Goal: Communication & Community: Answer question/provide support

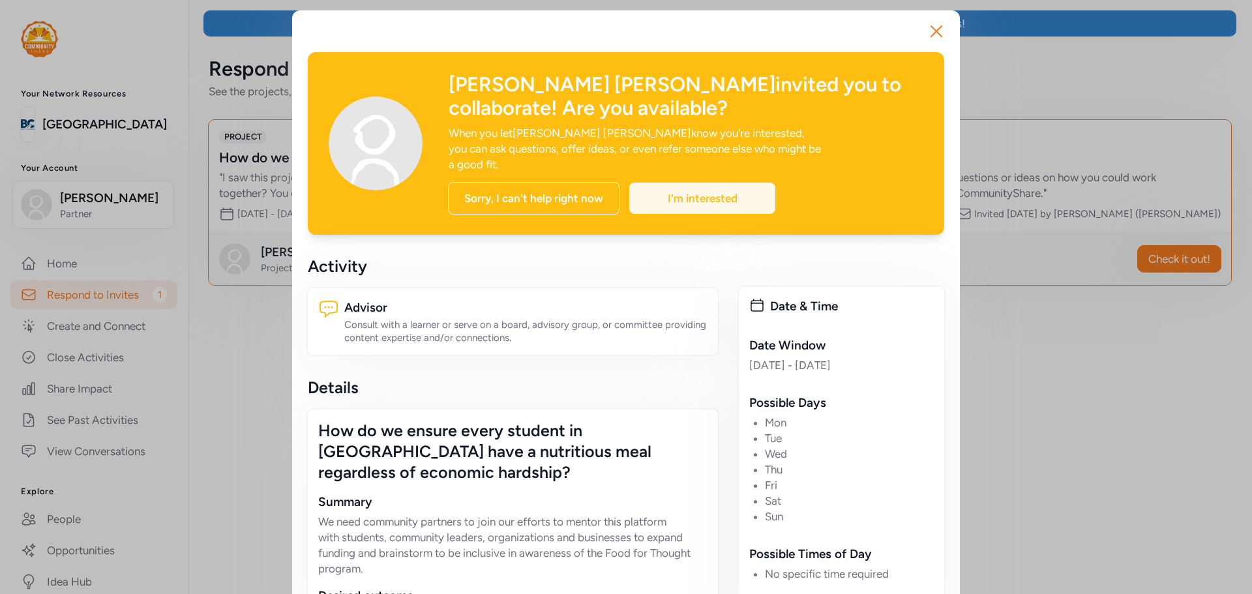
click at [688, 185] on div "I'm interested" at bounding box center [702, 198] width 146 height 31
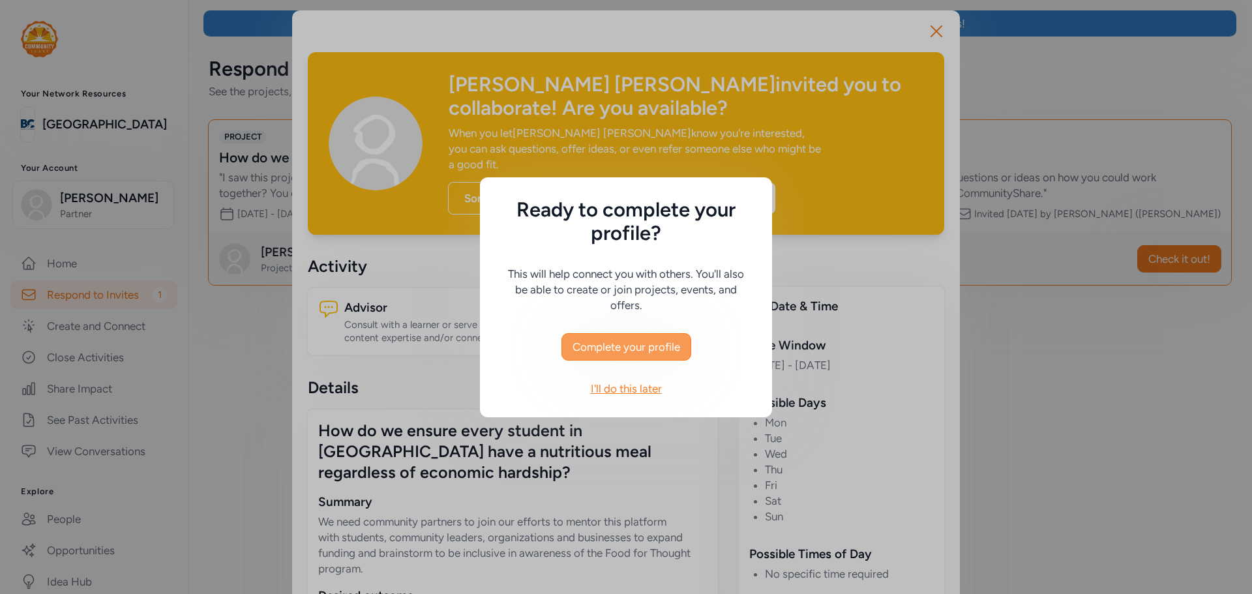
click at [668, 345] on span "Complete your profile" at bounding box center [626, 347] width 108 height 16
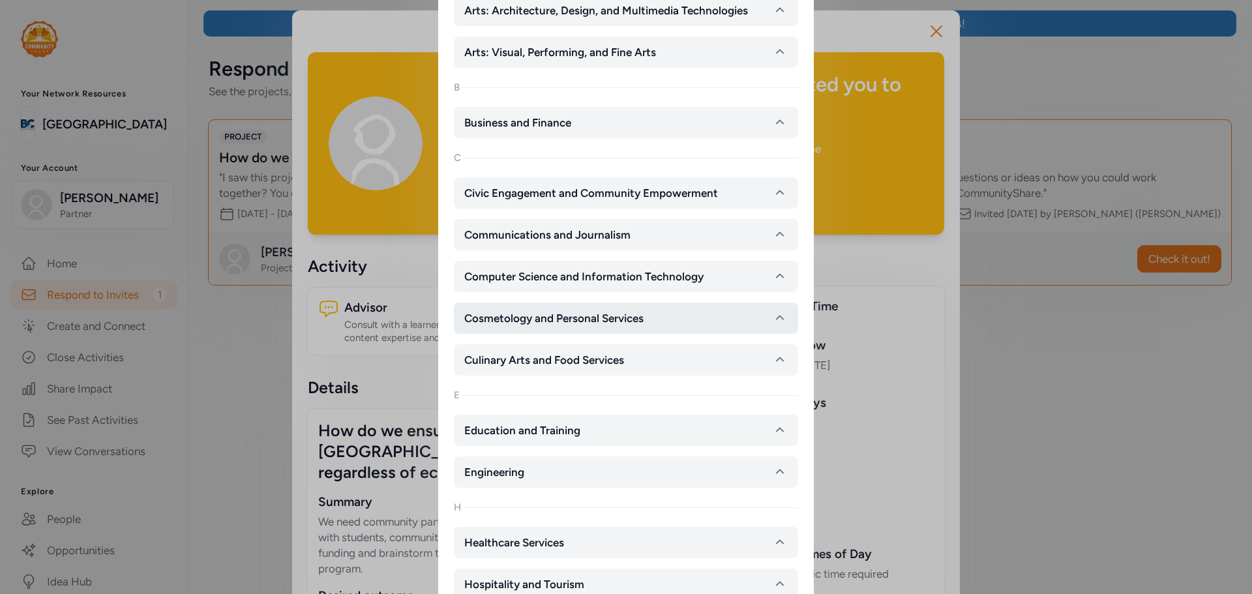
scroll to position [326, 0]
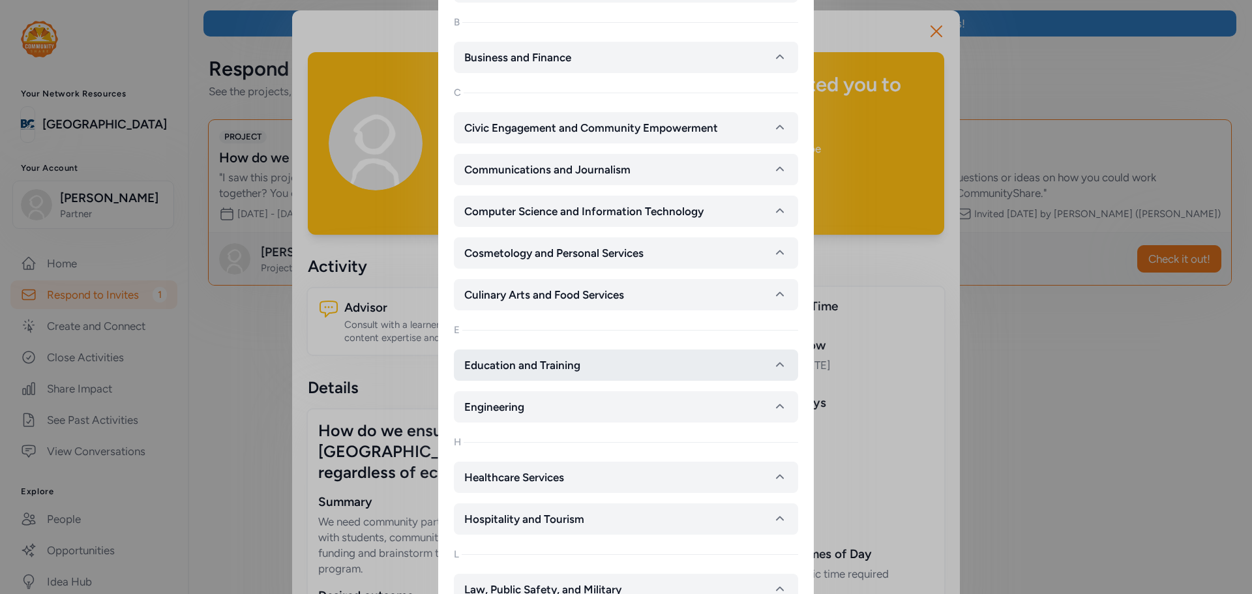
click at [598, 367] on button "Education and Training" at bounding box center [626, 364] width 344 height 31
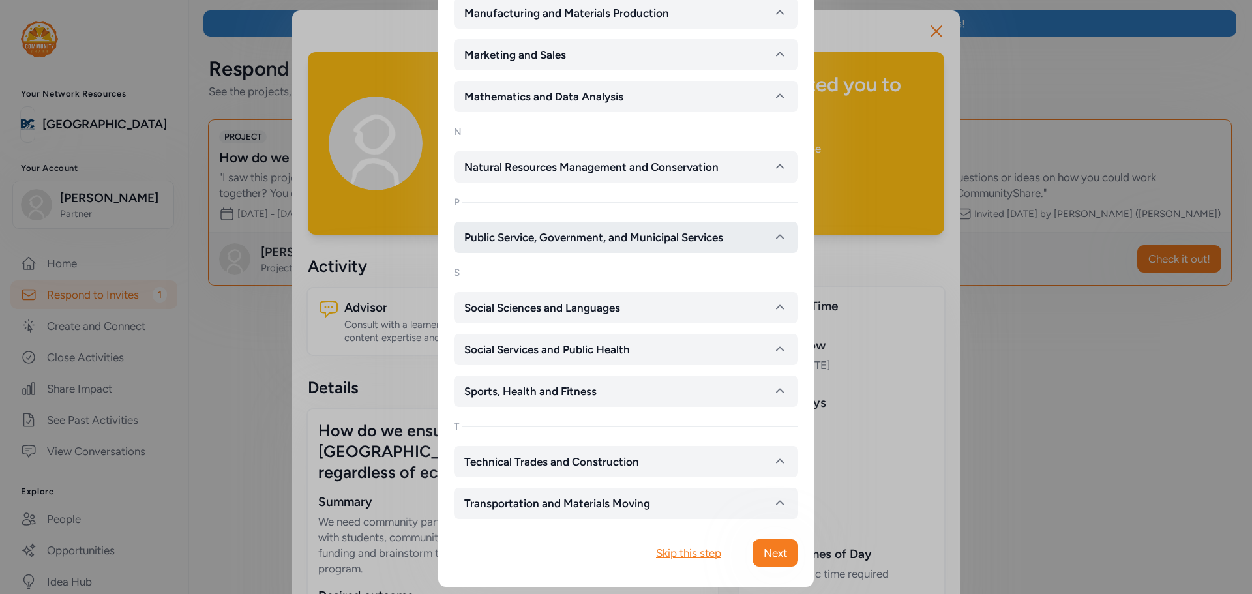
scroll to position [2154, 0]
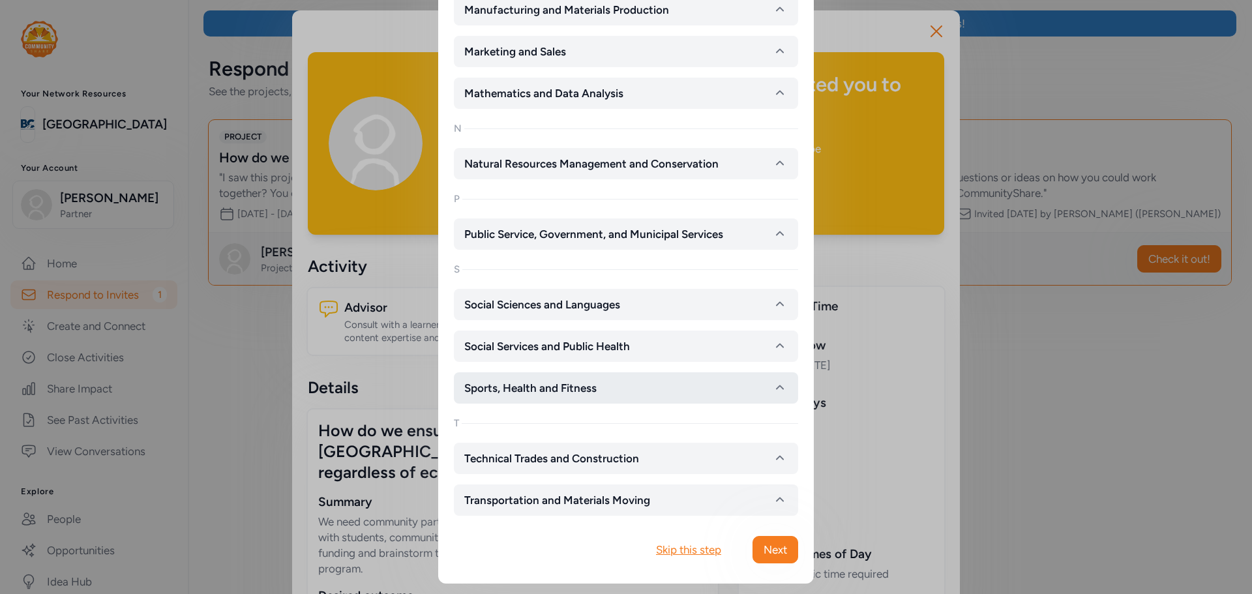
click at [578, 388] on span "Sports, Health and Fitness" at bounding box center [530, 388] width 132 height 16
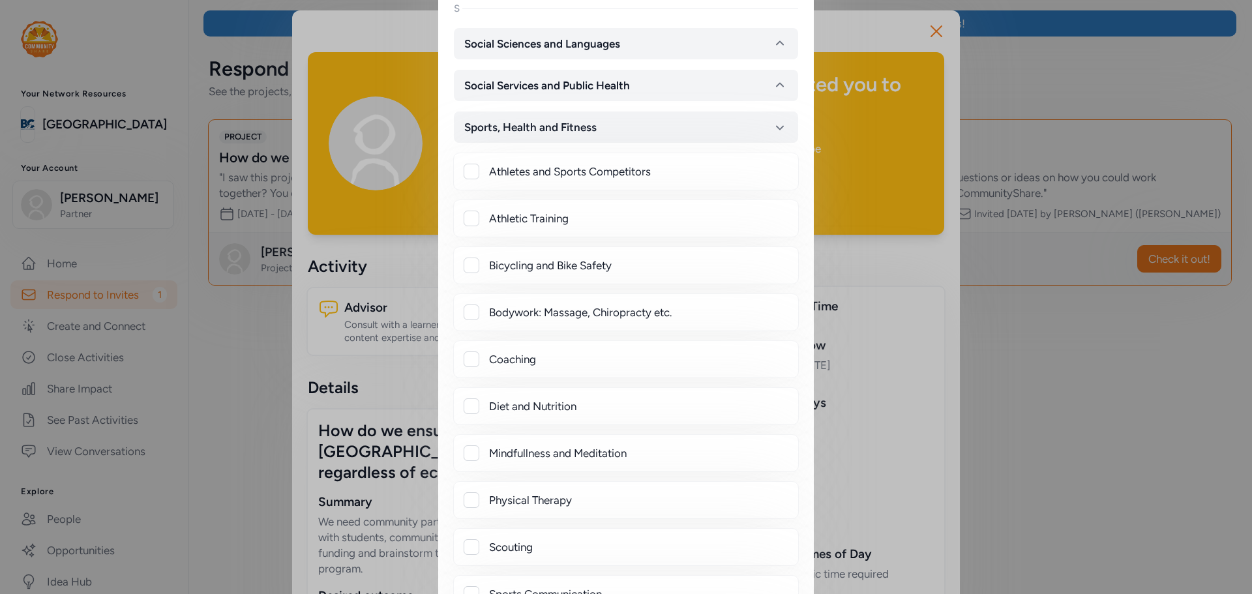
scroll to position [2480, 0]
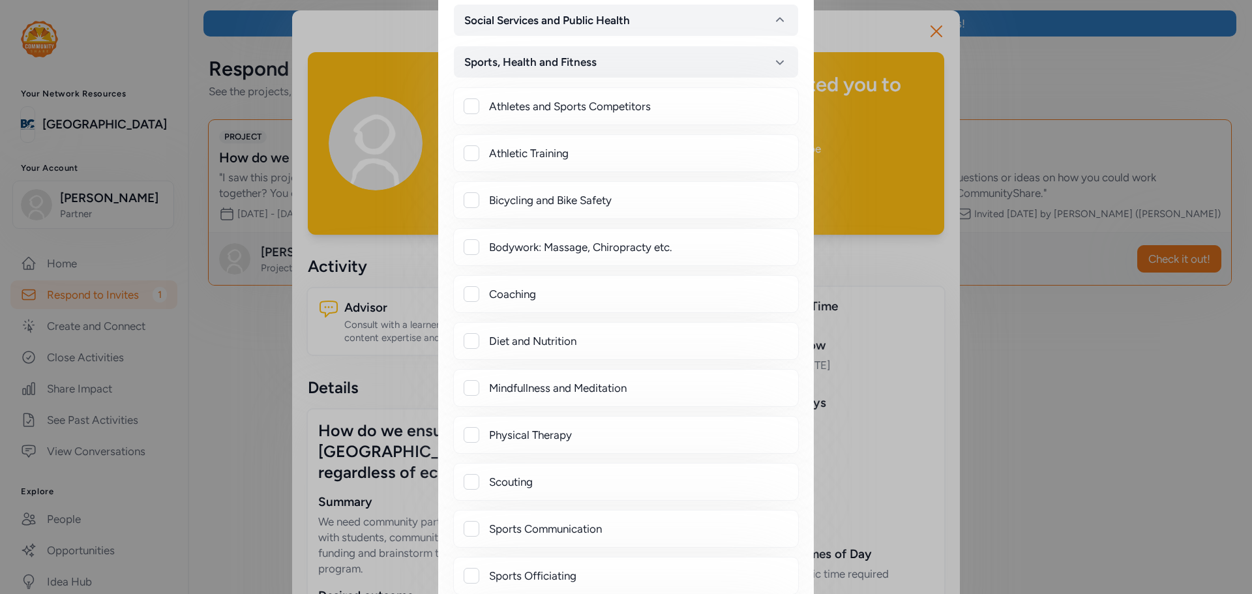
click at [472, 359] on div "Diet and Nutrition" at bounding box center [625, 341] width 345 height 38
click at [502, 361] on div "Athletes and Sports Competitors Athletic Training Bicycling and Bike Safety Bod…" at bounding box center [626, 388] width 344 height 600
click at [533, 357] on div "Diet and Nutrition" at bounding box center [625, 341] width 345 height 38
click at [460, 359] on div "Diet and Nutrition" at bounding box center [625, 341] width 345 height 38
click at [467, 358] on div "Diet and Nutrition" at bounding box center [625, 341] width 345 height 38
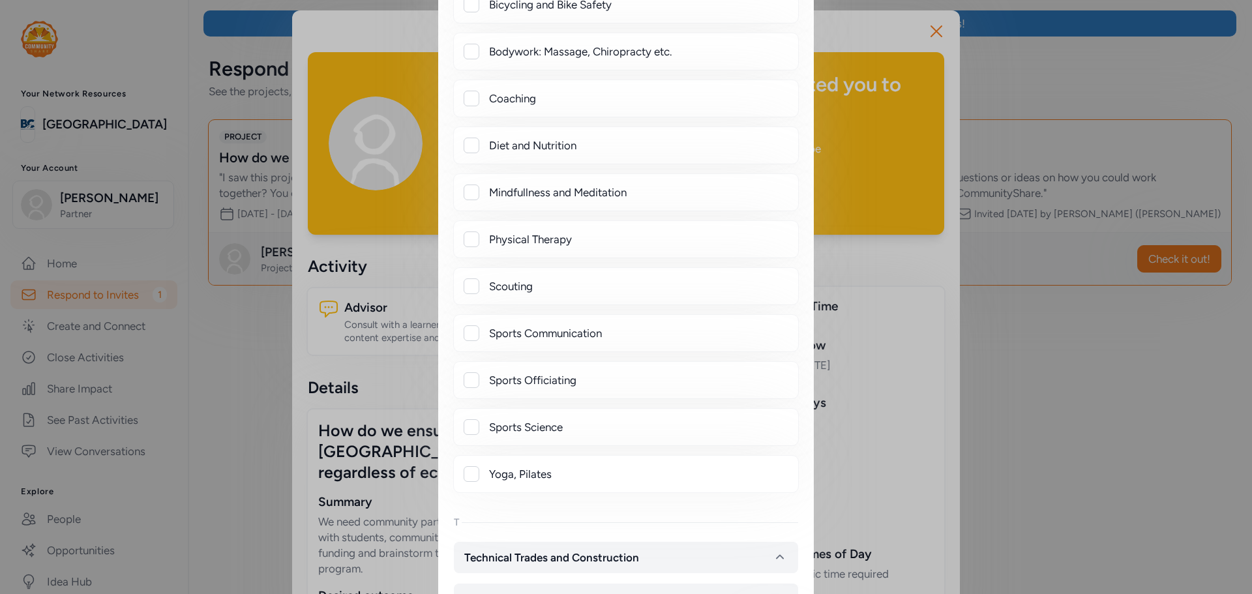
scroll to position [2775, 0]
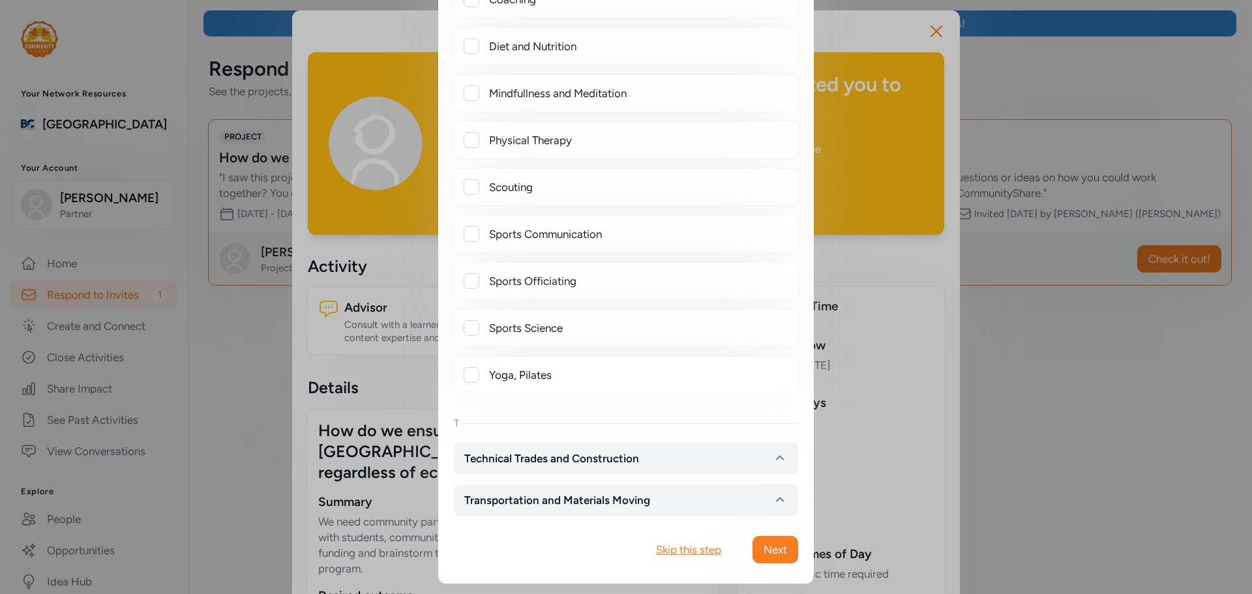
click at [691, 551] on div "Skip this step" at bounding box center [688, 550] width 65 height 16
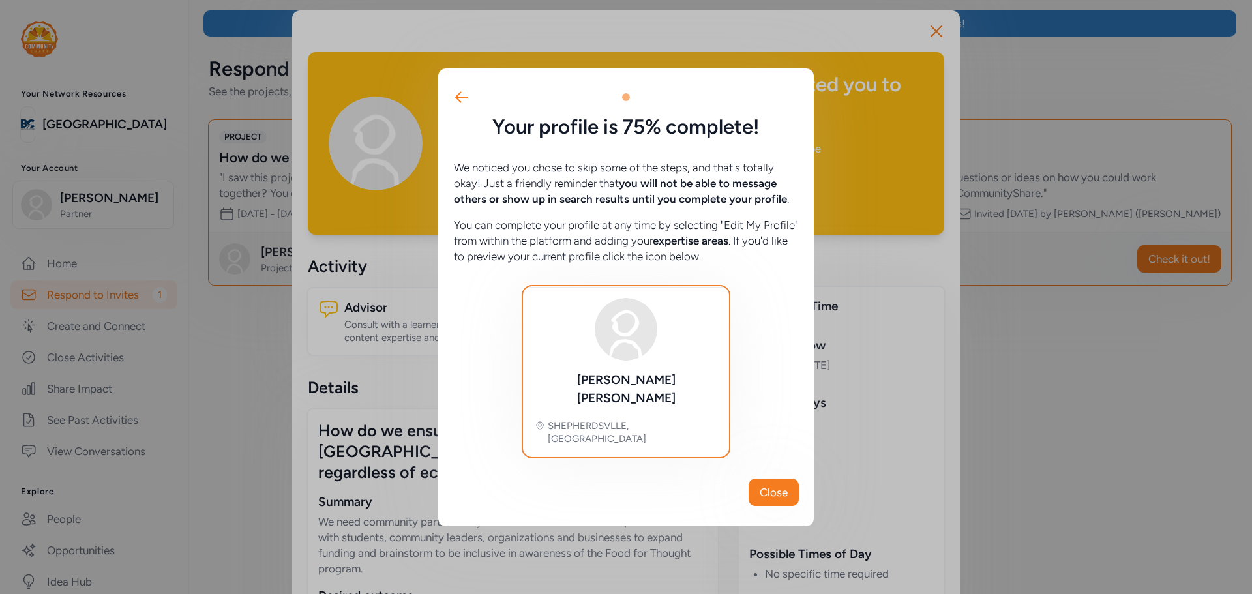
scroll to position [0, 0]
click at [778, 484] on span "Close" at bounding box center [773, 492] width 28 height 16
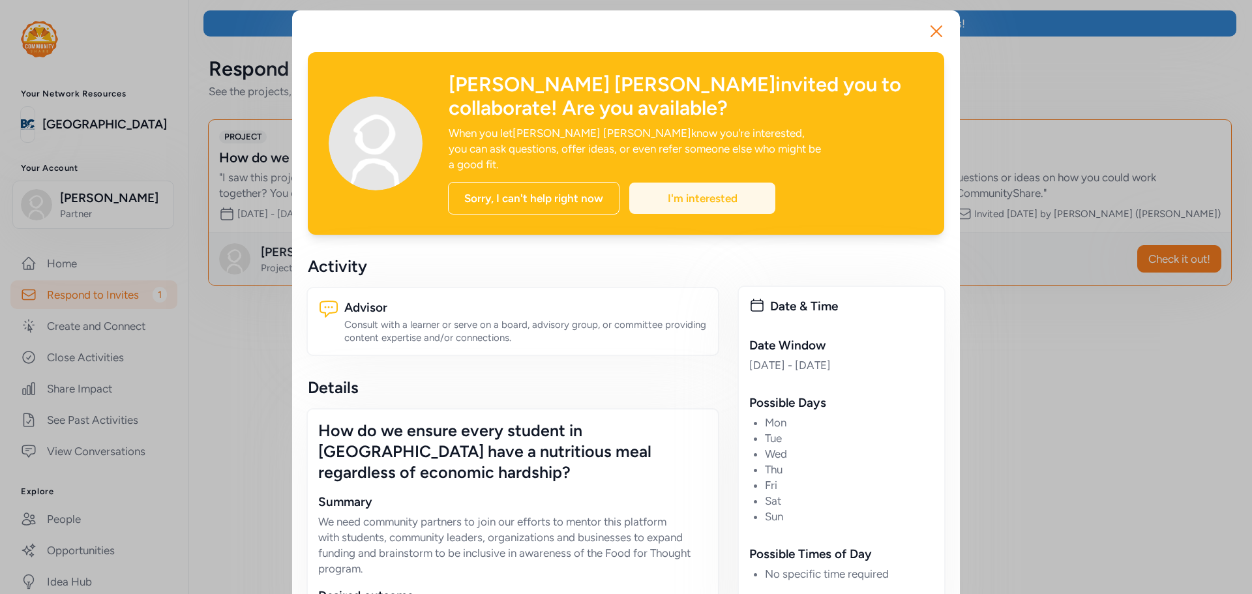
click at [667, 185] on div "I'm interested" at bounding box center [702, 198] width 146 height 31
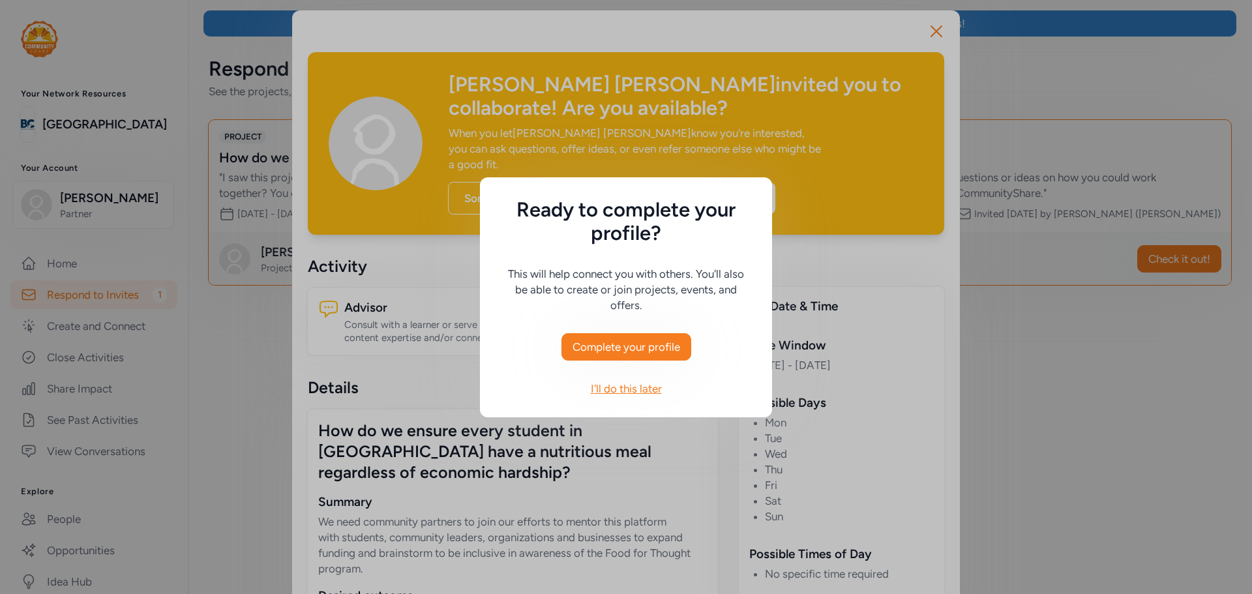
click at [608, 391] on div "I'll do this later" at bounding box center [626, 389] width 128 height 16
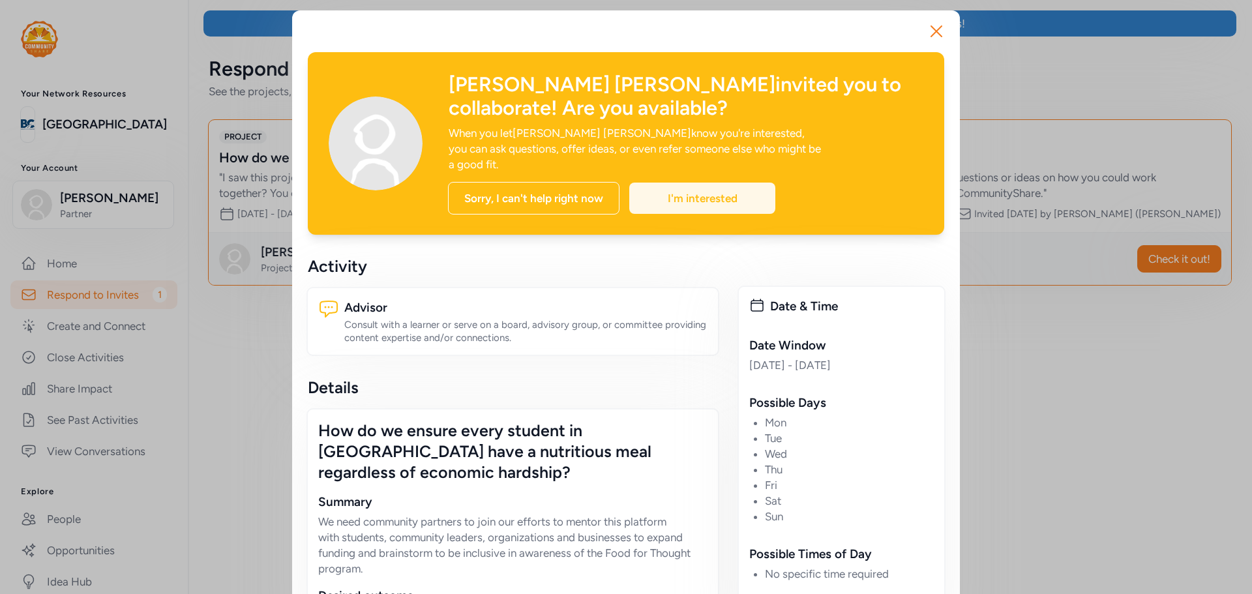
click at [651, 186] on div "I'm interested" at bounding box center [702, 198] width 146 height 31
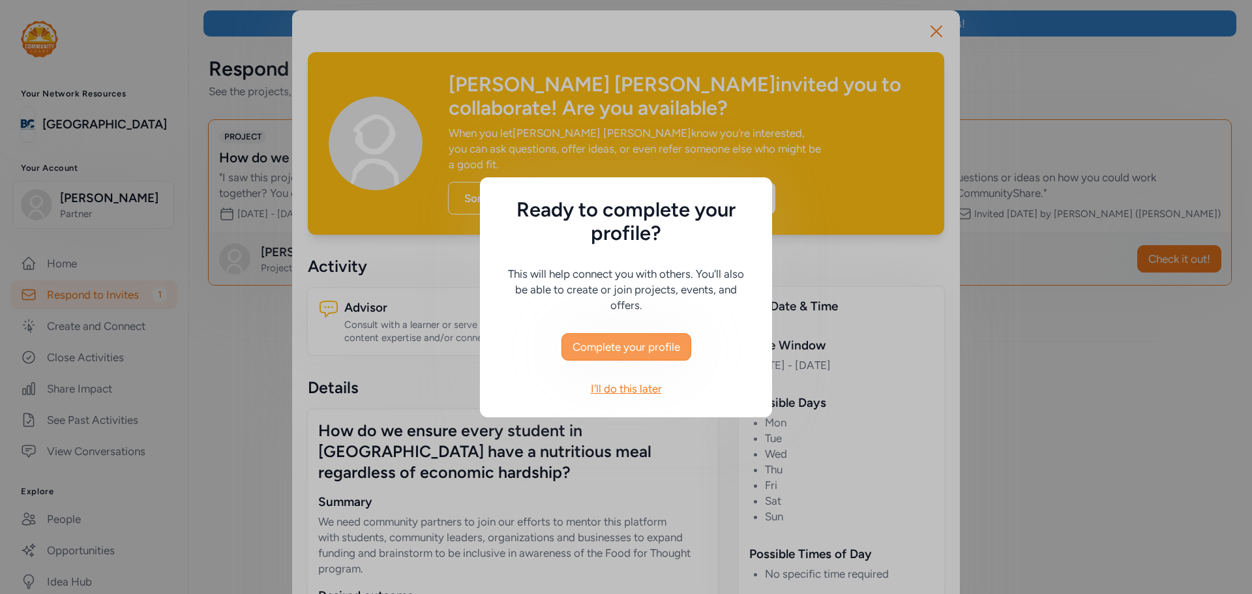
click at [623, 346] on span "Complete your profile" at bounding box center [626, 347] width 108 height 16
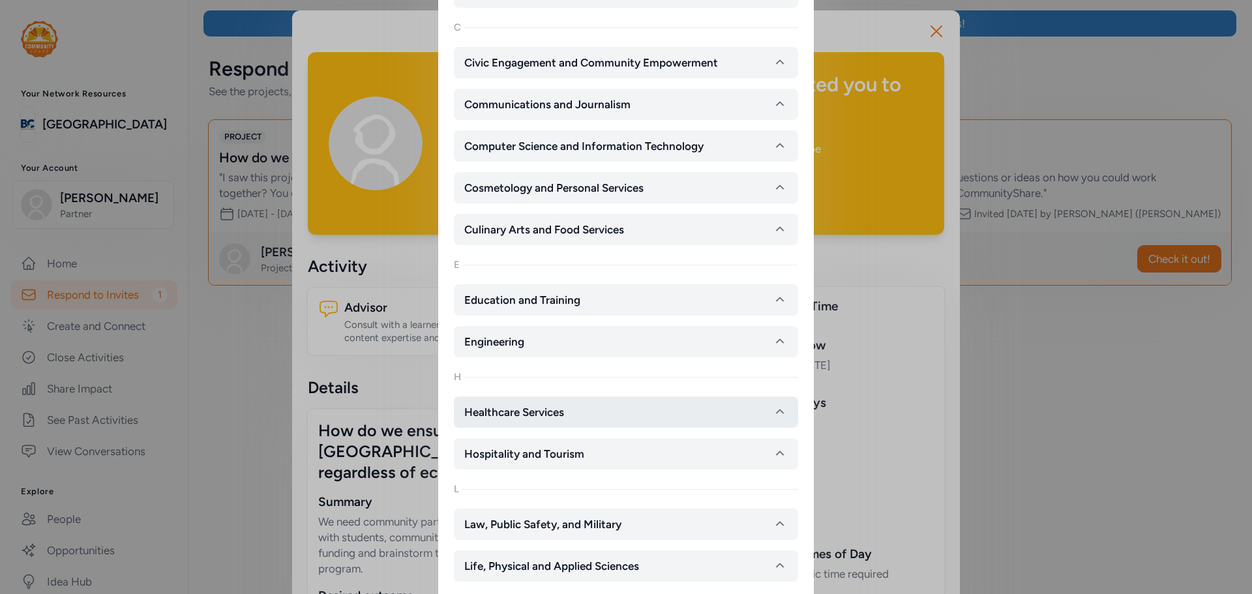
scroll to position [456, 0]
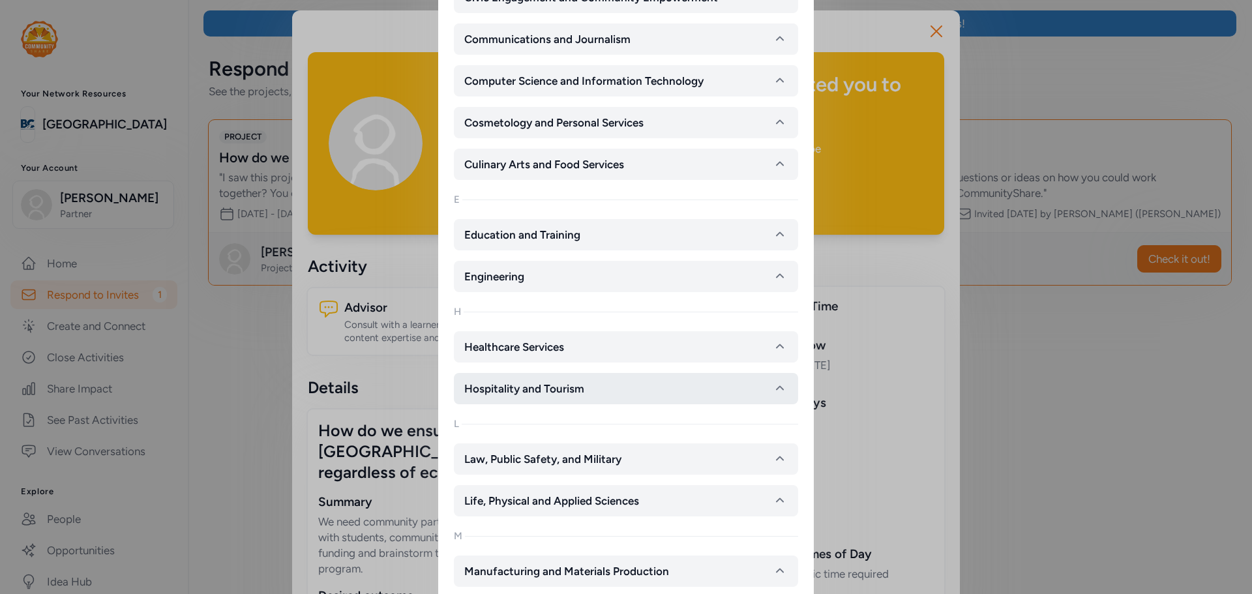
click at [733, 389] on button "Hospitality and Tourism" at bounding box center [626, 388] width 344 height 31
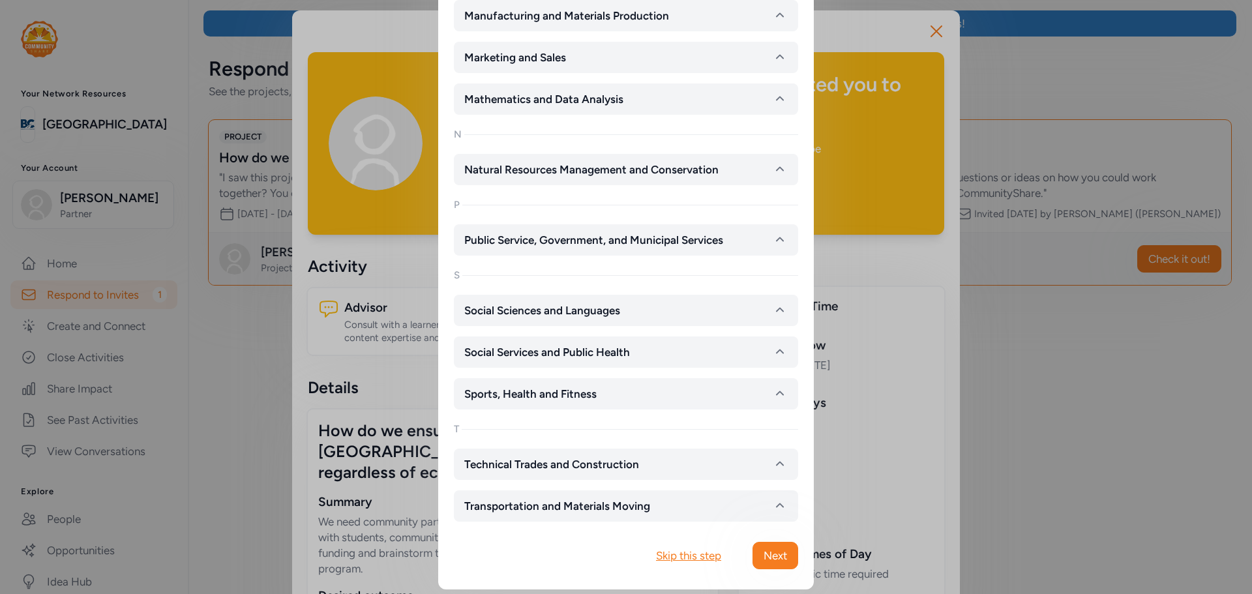
scroll to position [1310, 0]
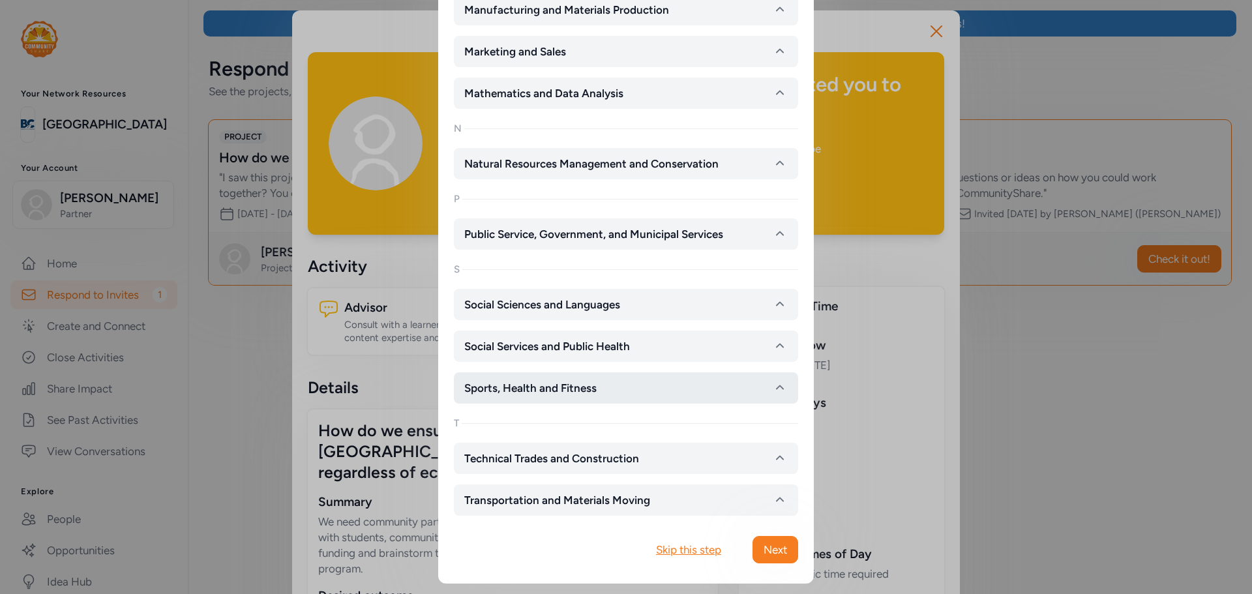
click at [650, 394] on button "Sports, Health and Fitness" at bounding box center [626, 387] width 344 height 31
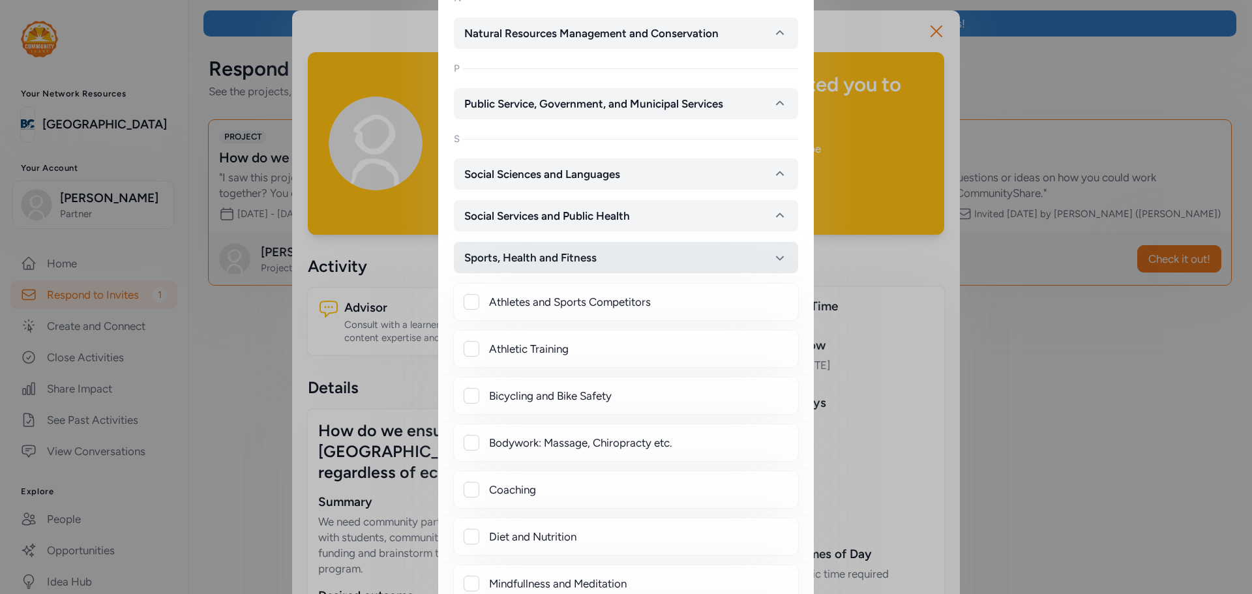
scroll to position [1570, 0]
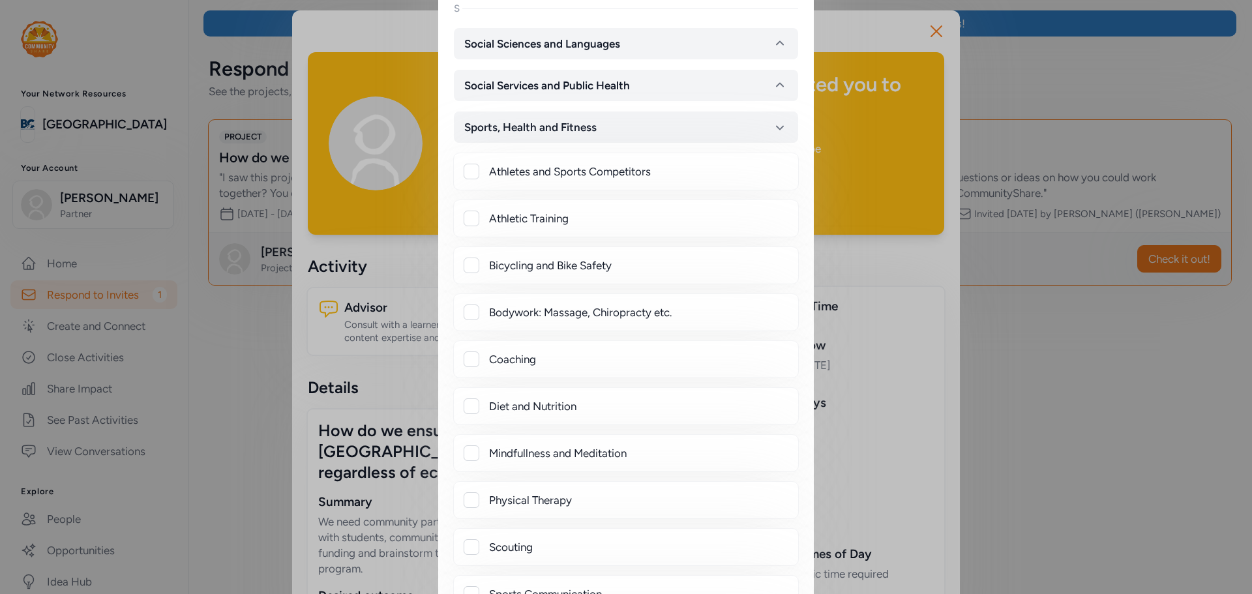
click at [539, 366] on div "Coaching" at bounding box center [638, 359] width 299 height 16
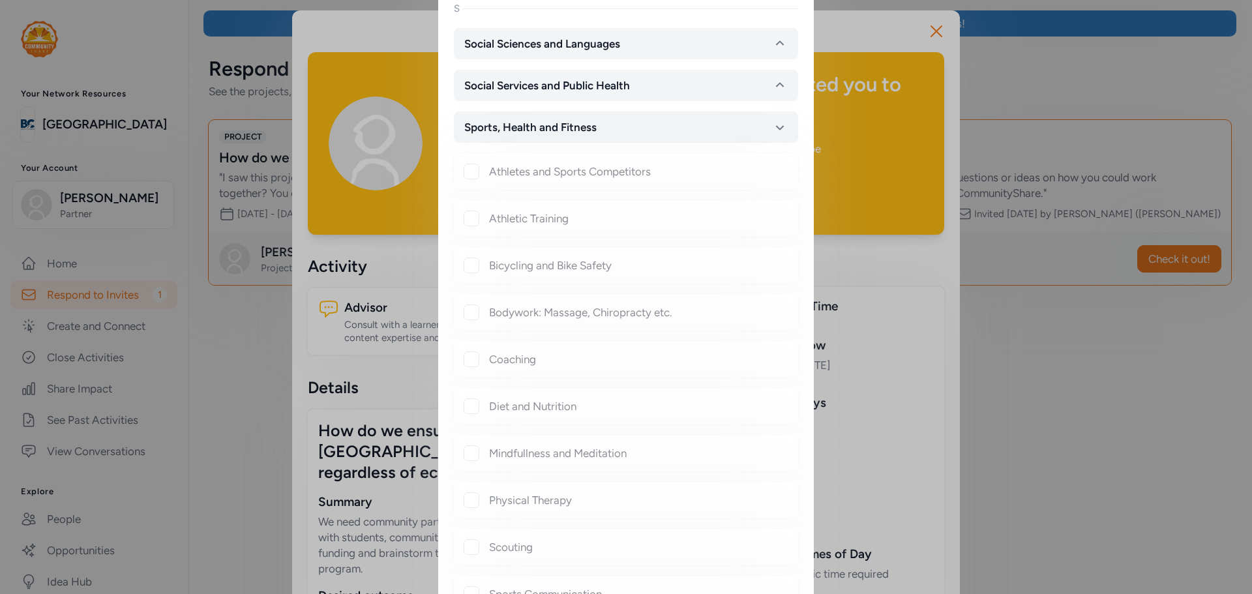
checkbox input "true"
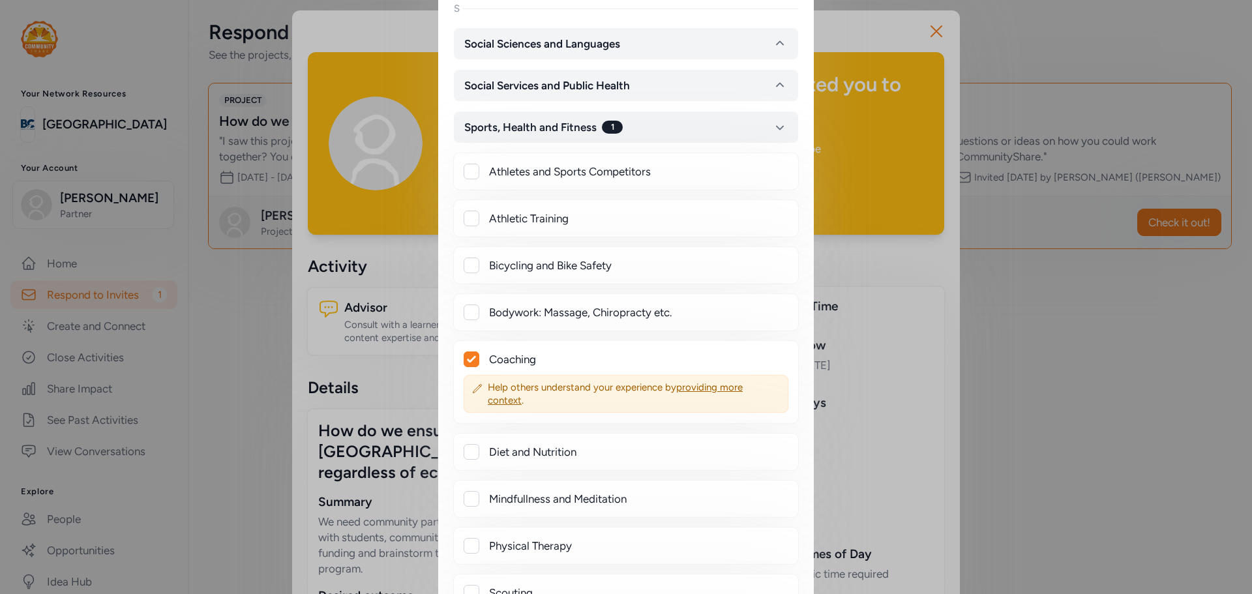
click at [558, 456] on div "Diet and Nutrition" at bounding box center [638, 452] width 299 height 16
checkbox input "true"
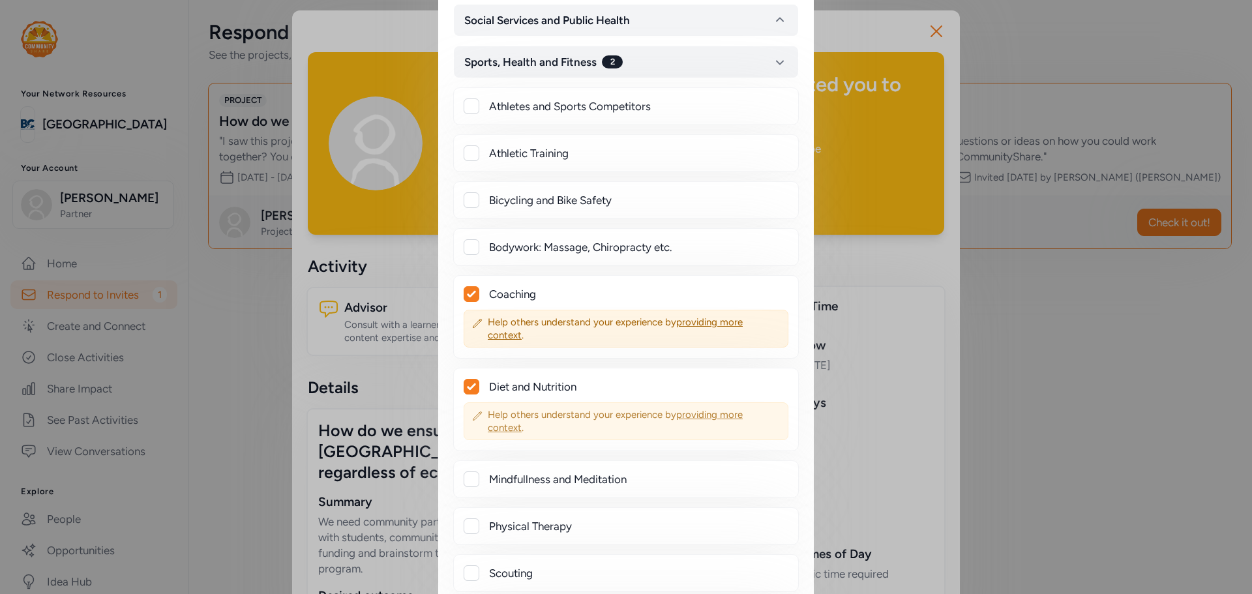
scroll to position [1701, 0]
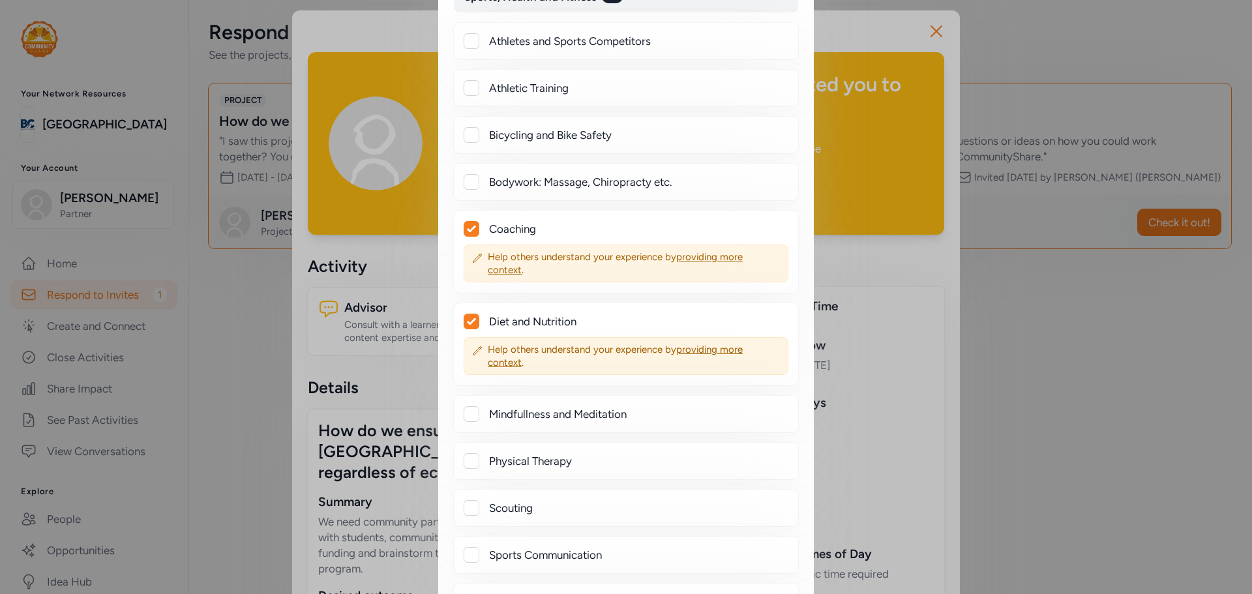
click at [575, 415] on div "Mindfullness and Meditation" at bounding box center [638, 414] width 299 height 16
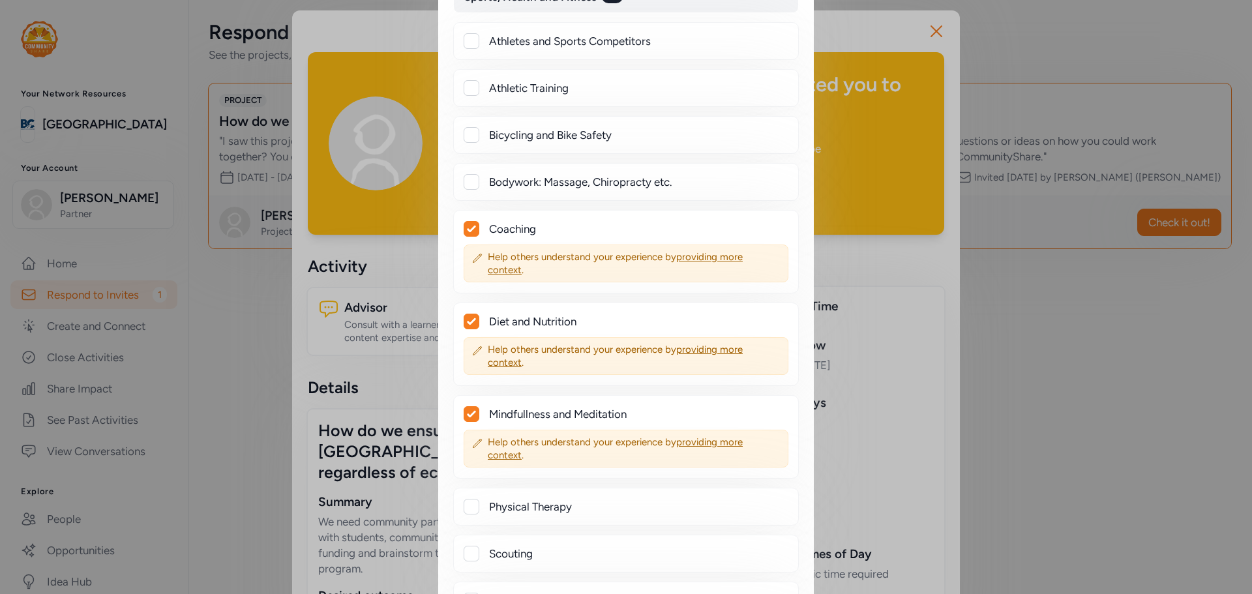
click at [575, 415] on div "Mindfullness and Meditation" at bounding box center [638, 414] width 299 height 16
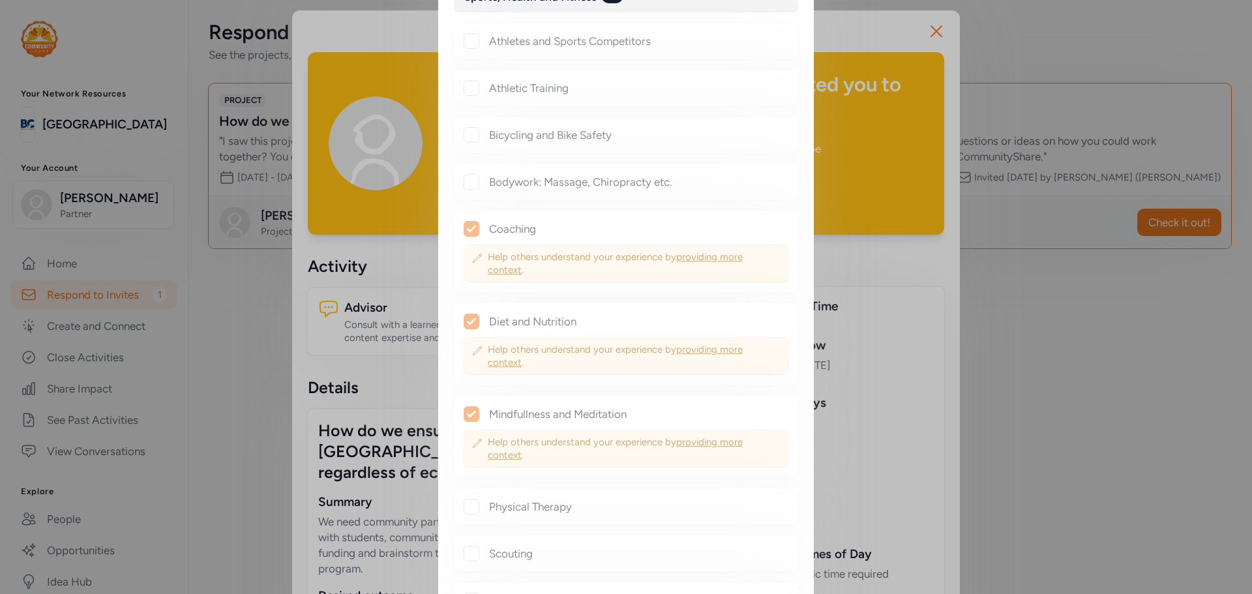
checkbox input "false"
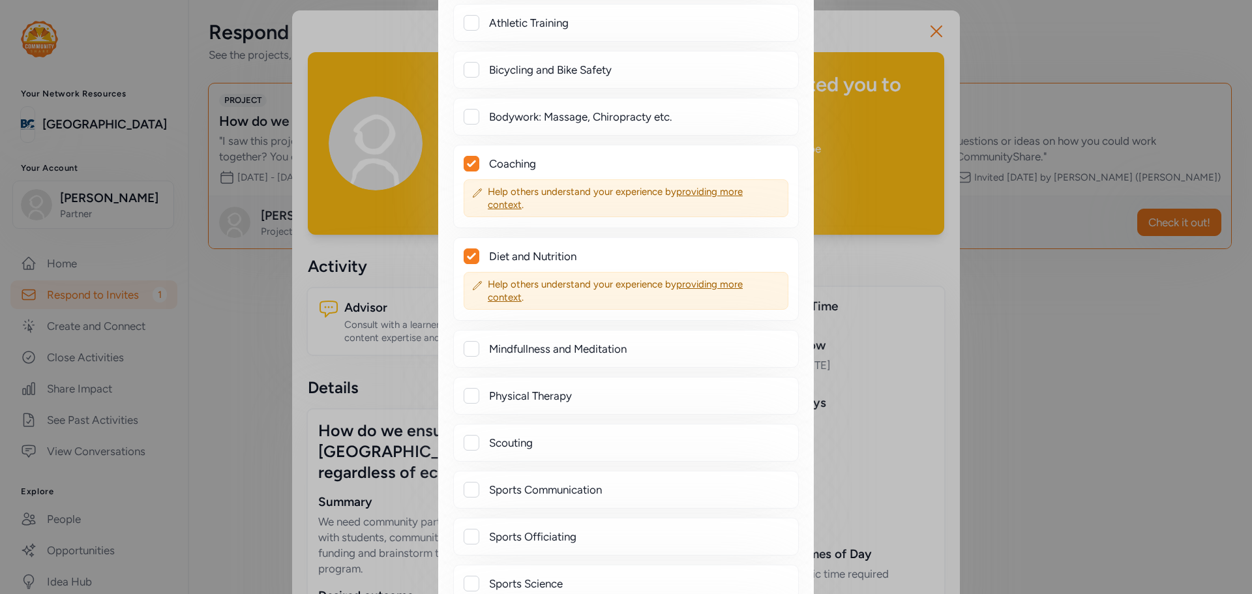
scroll to position [1831, 0]
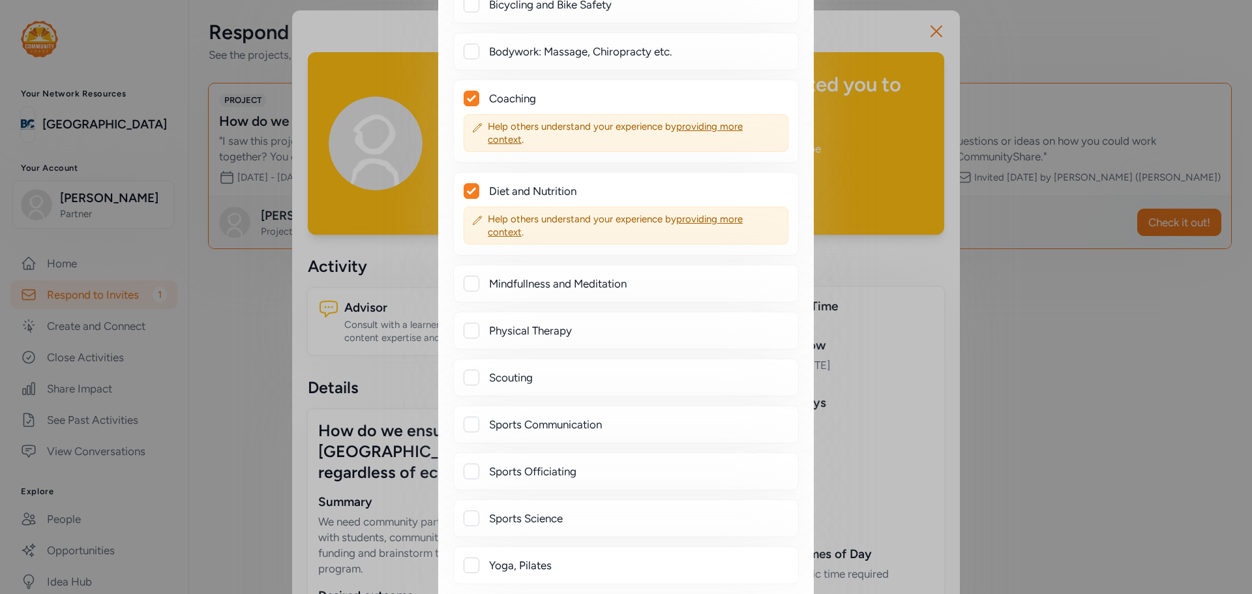
click at [515, 191] on div "Diet and Nutrition" at bounding box center [638, 191] width 299 height 16
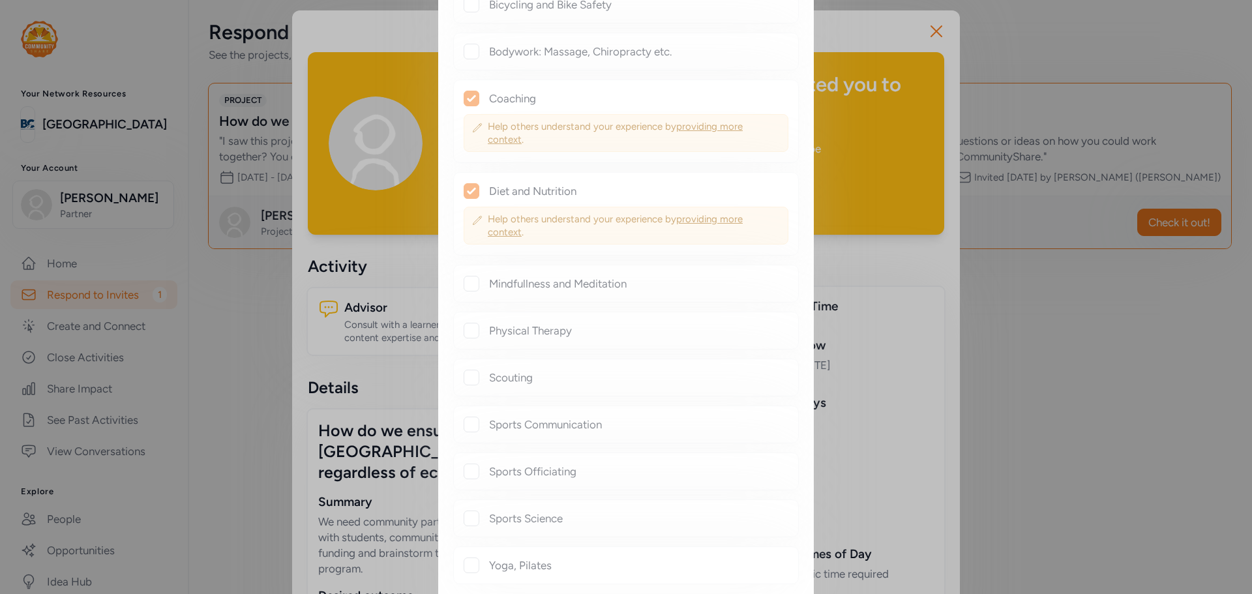
checkbox input "false"
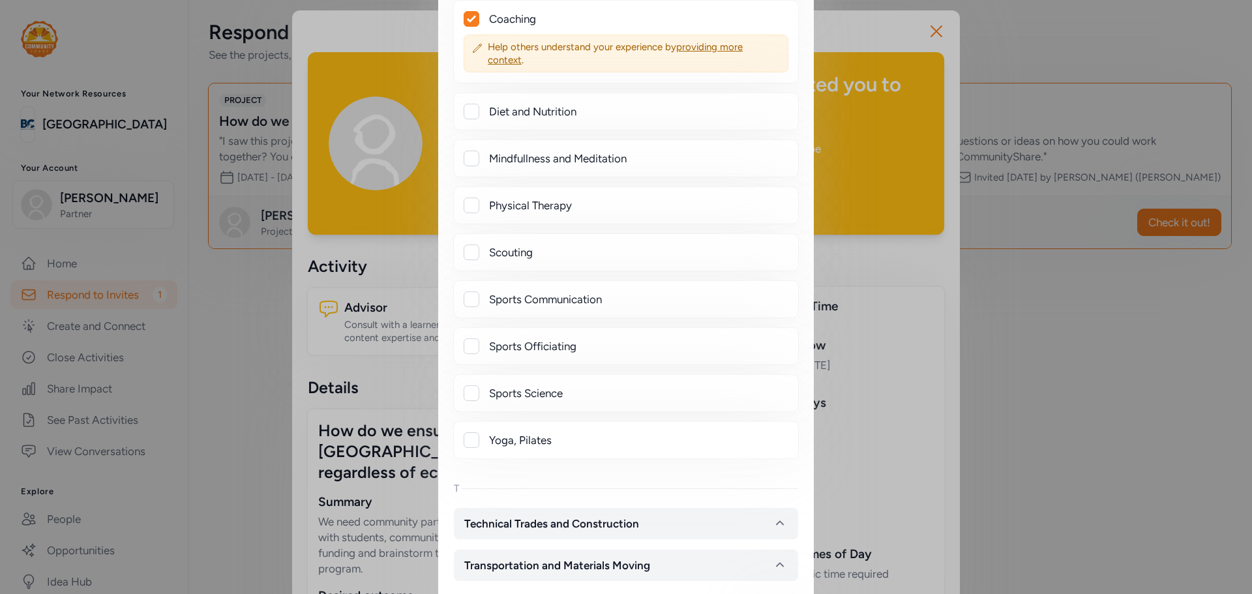
scroll to position [1976, 0]
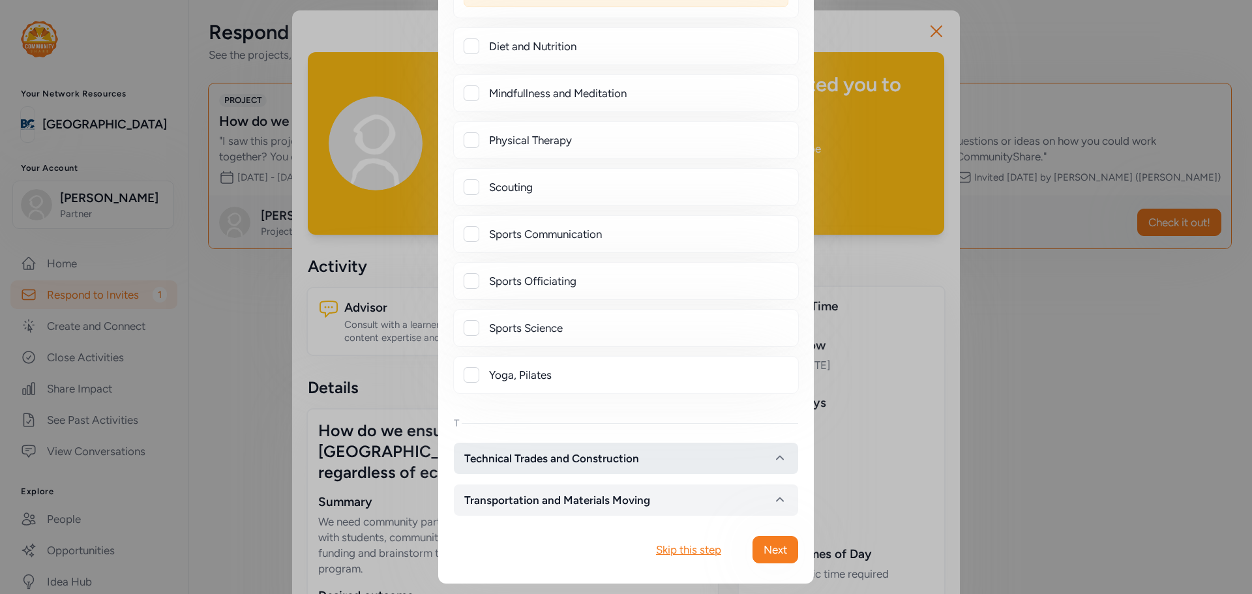
click at [617, 458] on span "Technical Trades and Construction" at bounding box center [551, 458] width 175 height 16
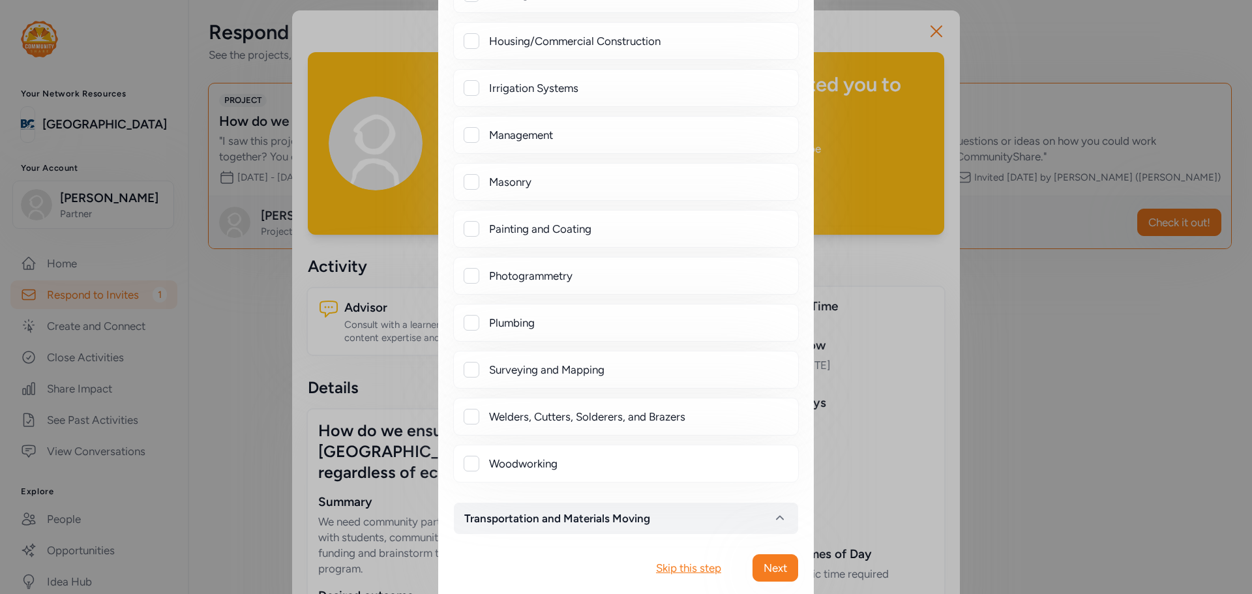
scroll to position [2972, 0]
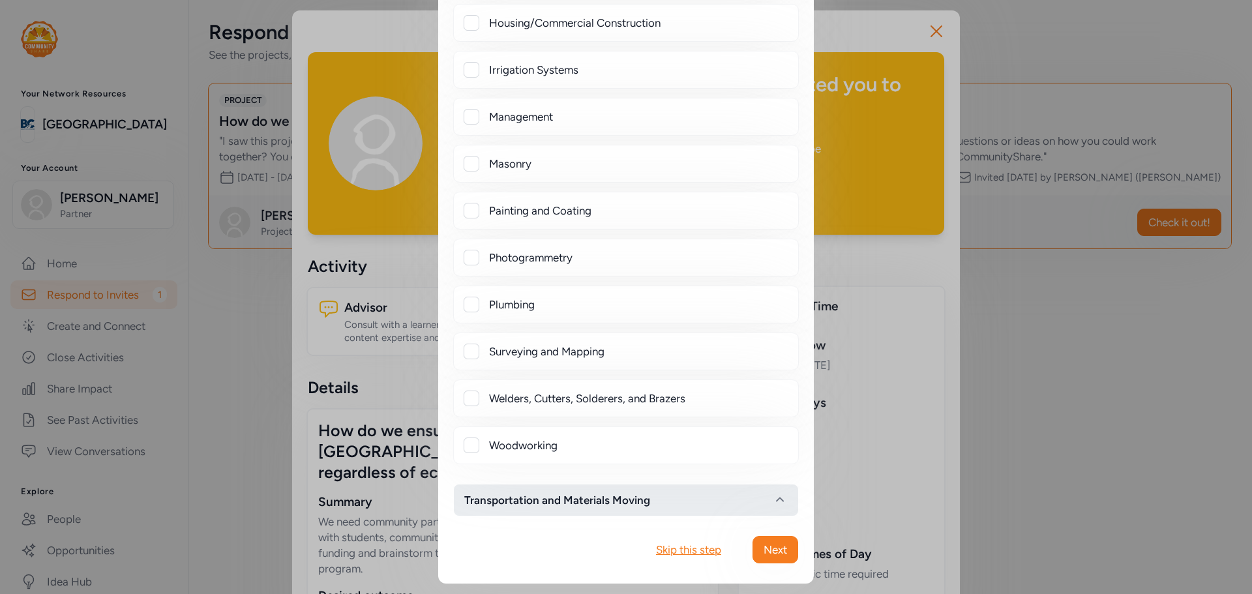
click at [610, 503] on span "Transportation and Materials Moving" at bounding box center [557, 500] width 186 height 16
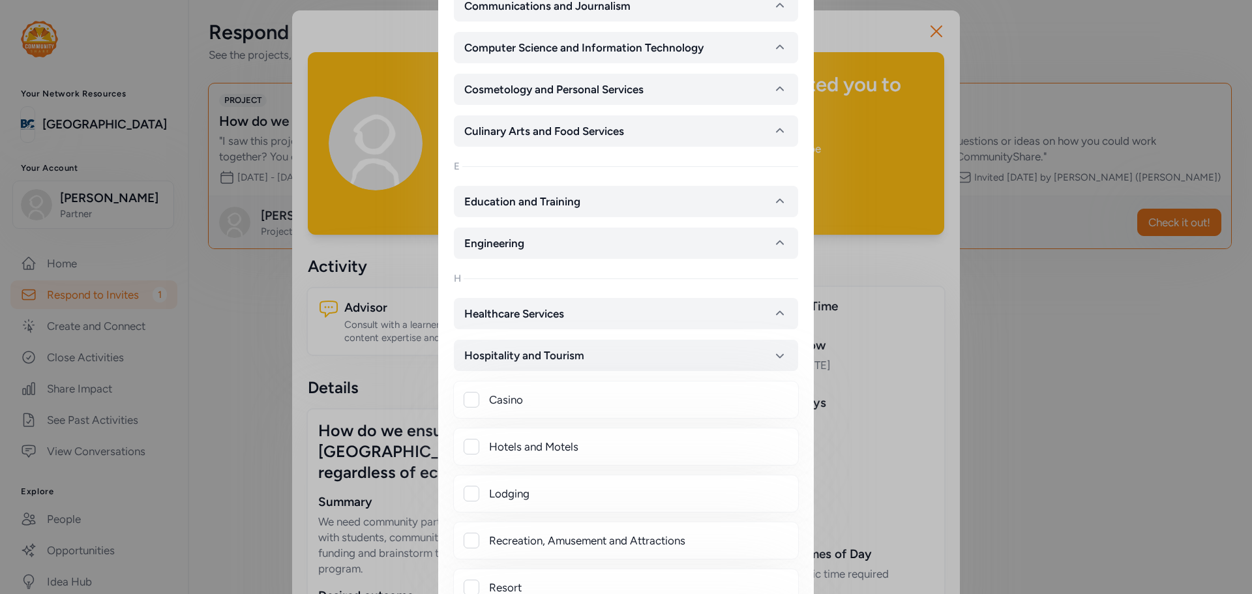
scroll to position [424, 0]
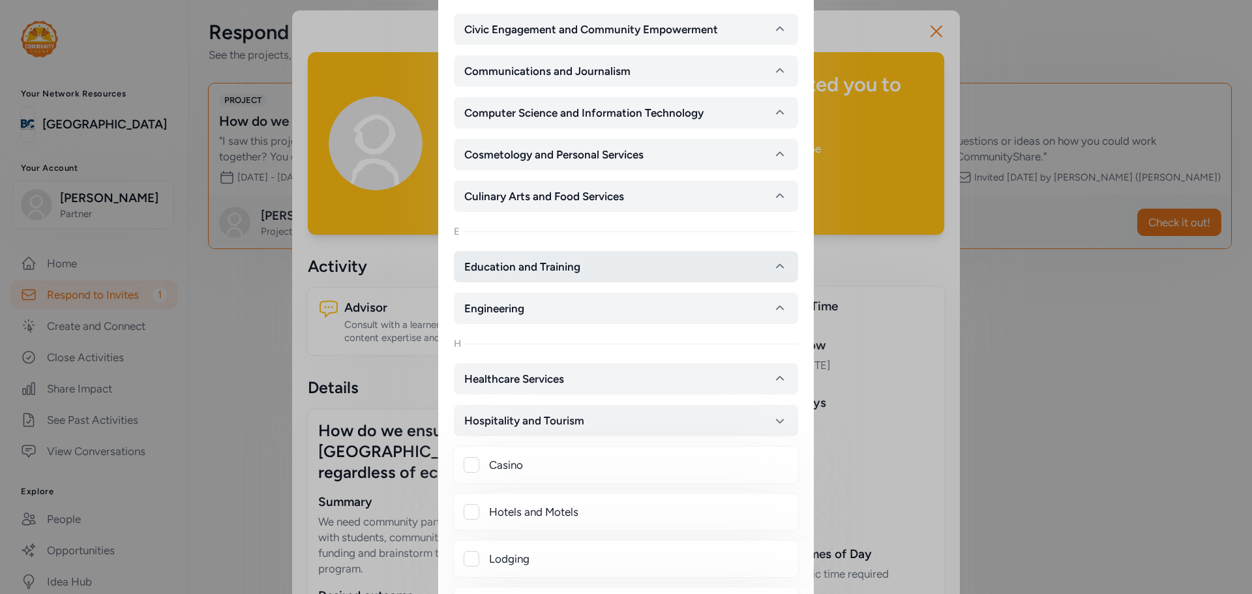
click at [554, 270] on span "Education and Training" at bounding box center [522, 267] width 116 height 16
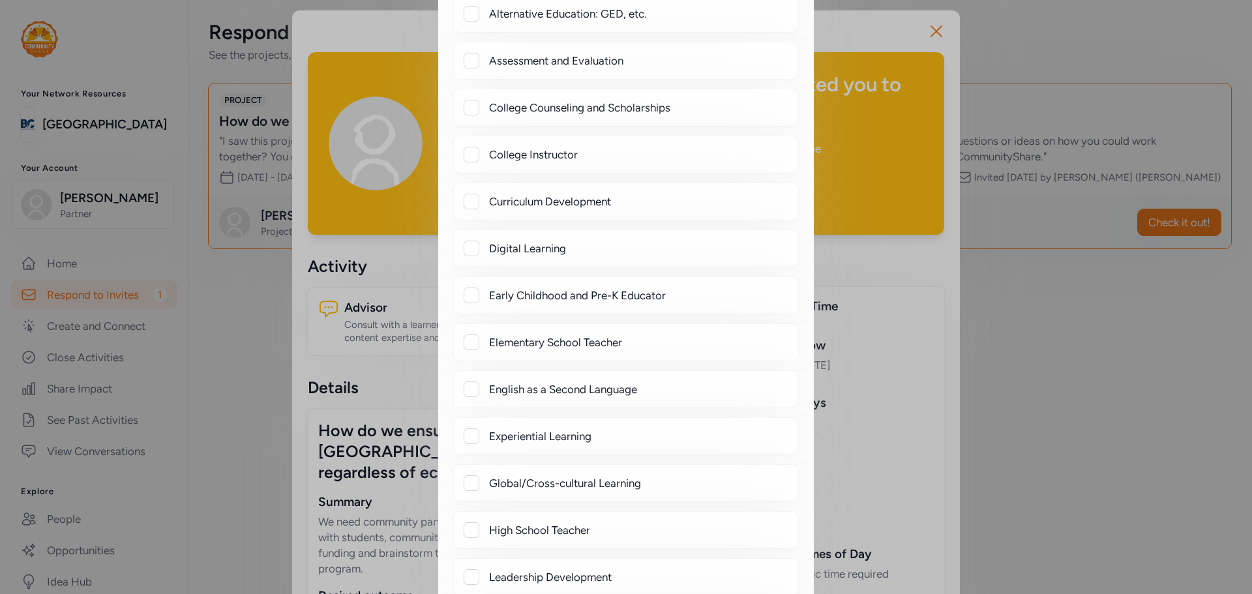
scroll to position [881, 0]
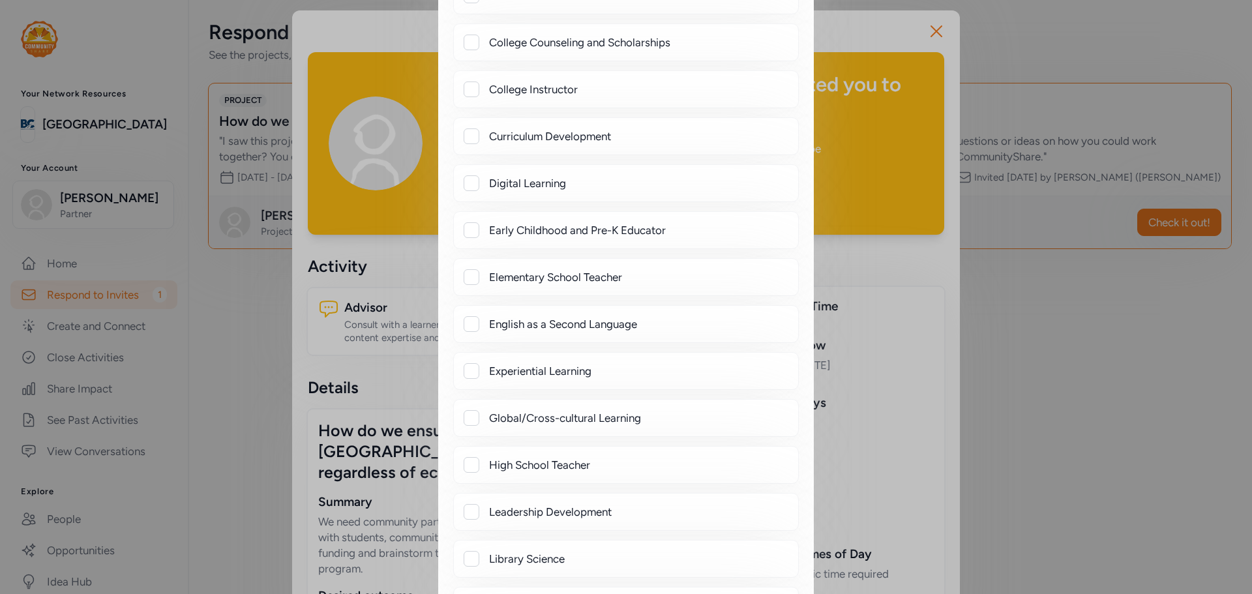
click at [597, 278] on div "Elementary School Teacher" at bounding box center [638, 277] width 299 height 16
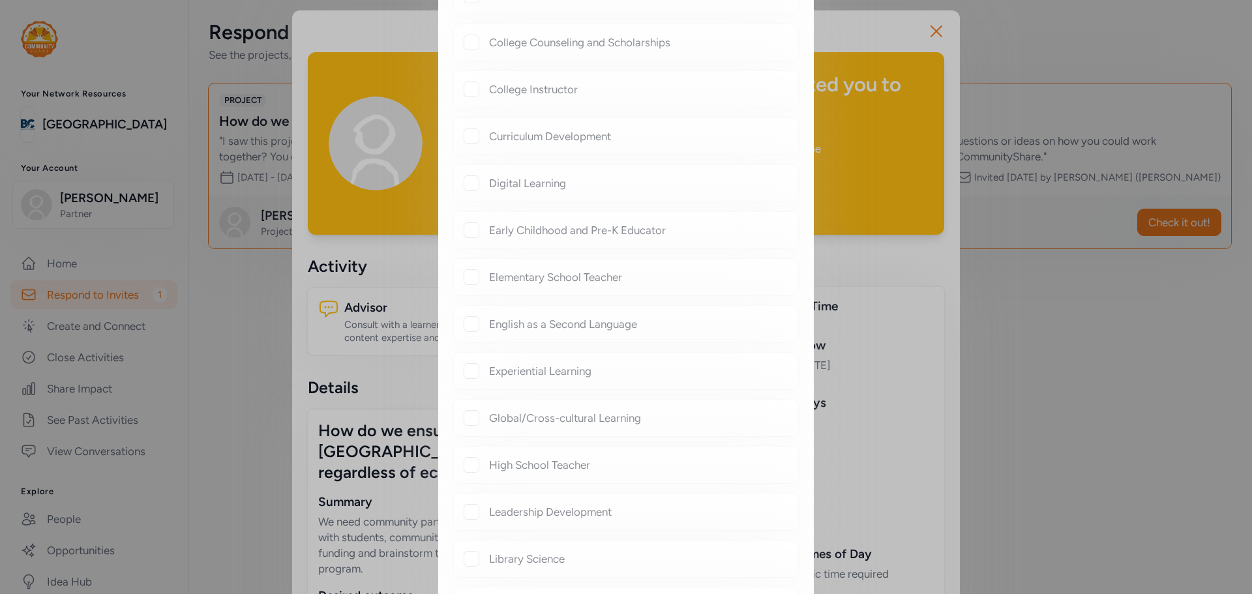
checkbox input "true"
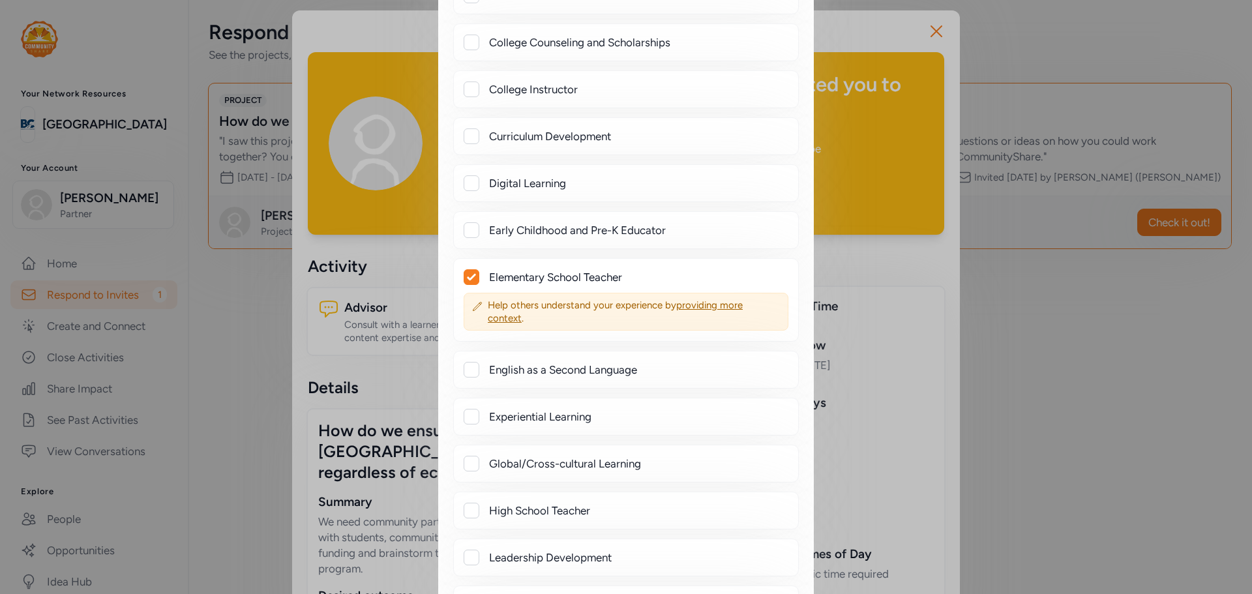
scroll to position [946, 0]
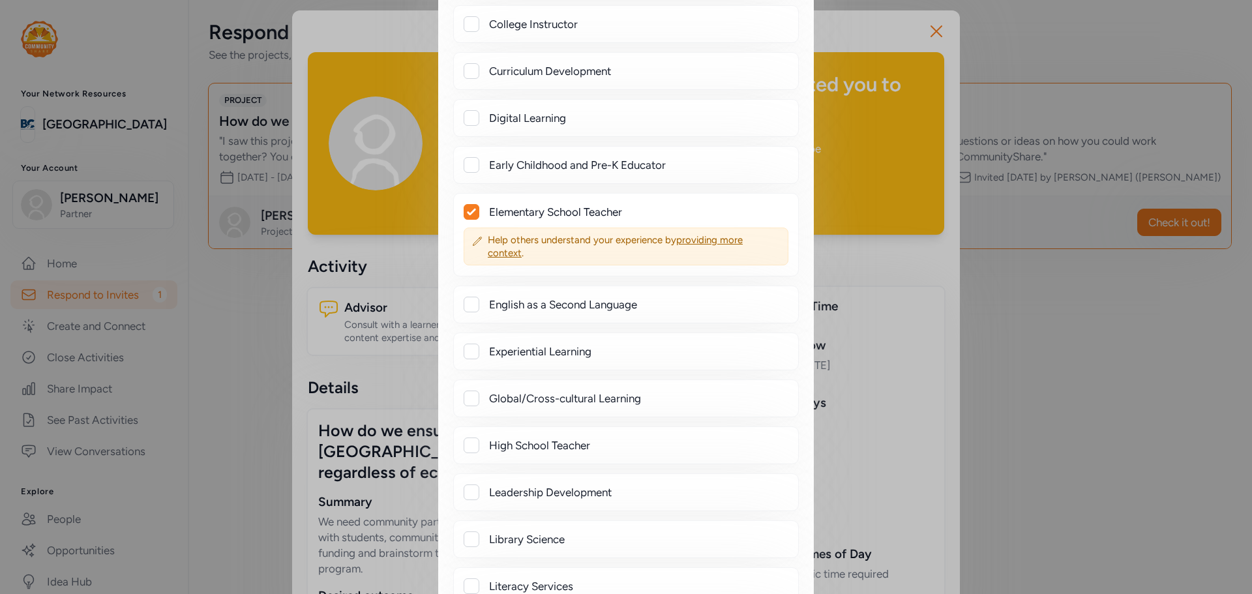
click at [572, 444] on div "High School Teacher" at bounding box center [638, 445] width 299 height 16
checkbox input "true"
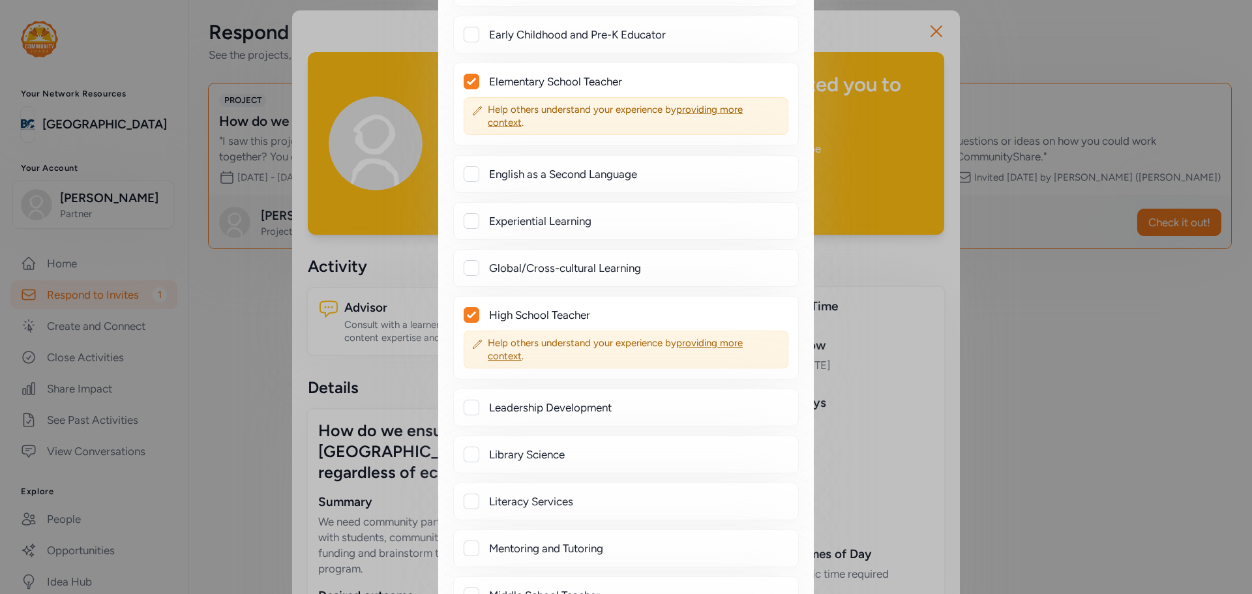
scroll to position [1141, 0]
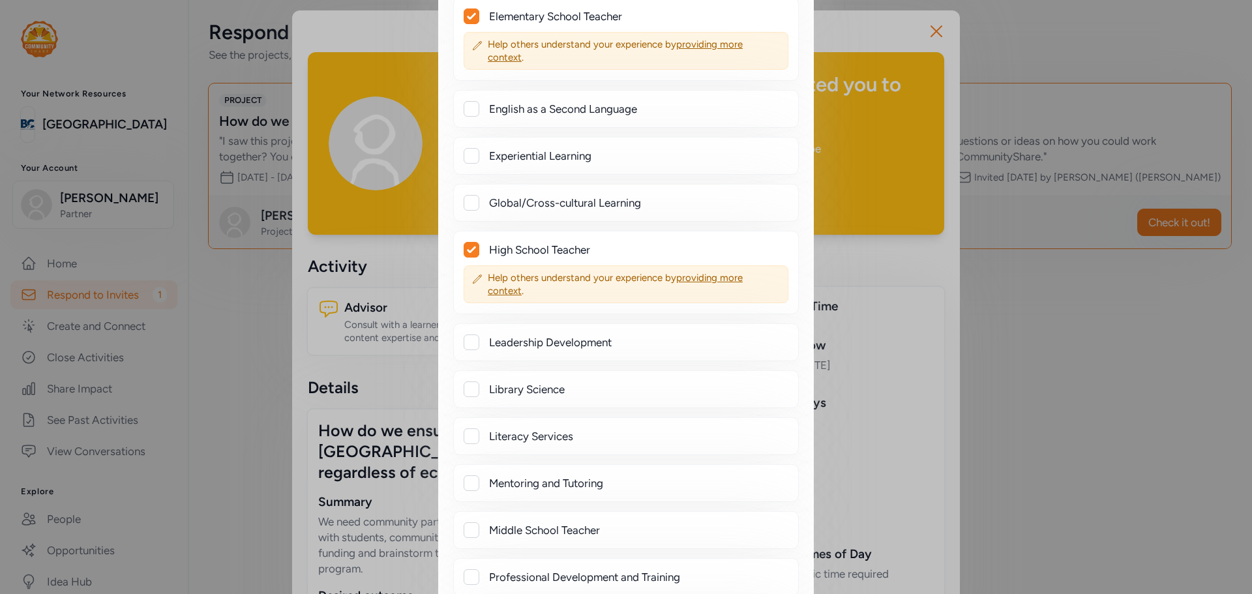
click at [561, 342] on div "Leadership Development" at bounding box center [638, 342] width 299 height 16
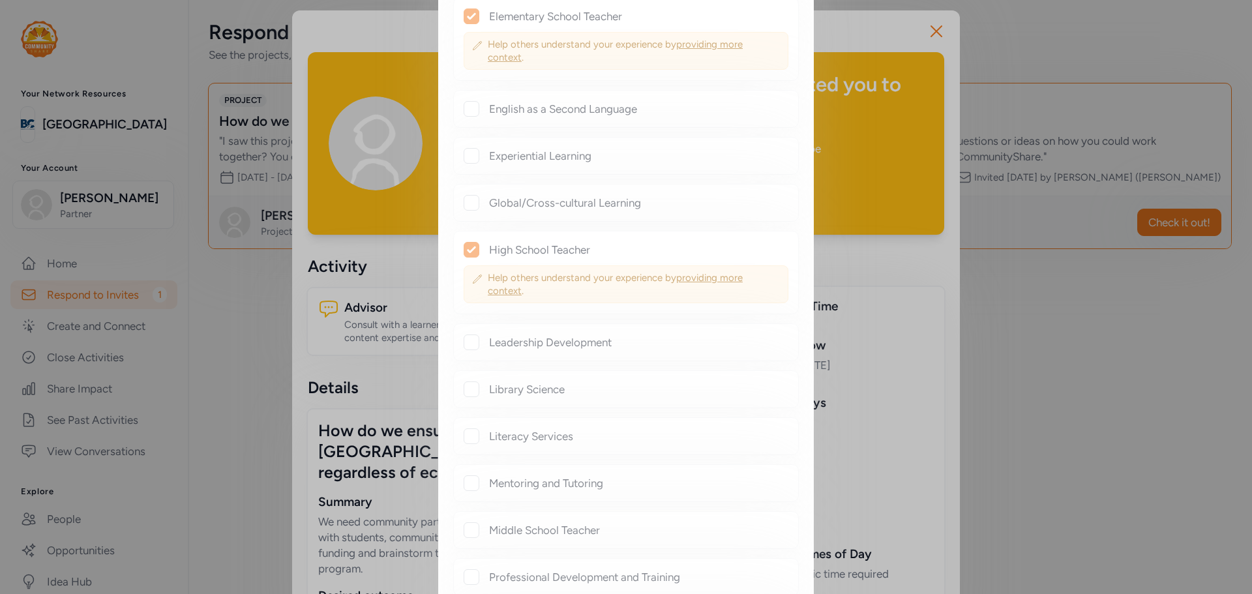
checkbox input "true"
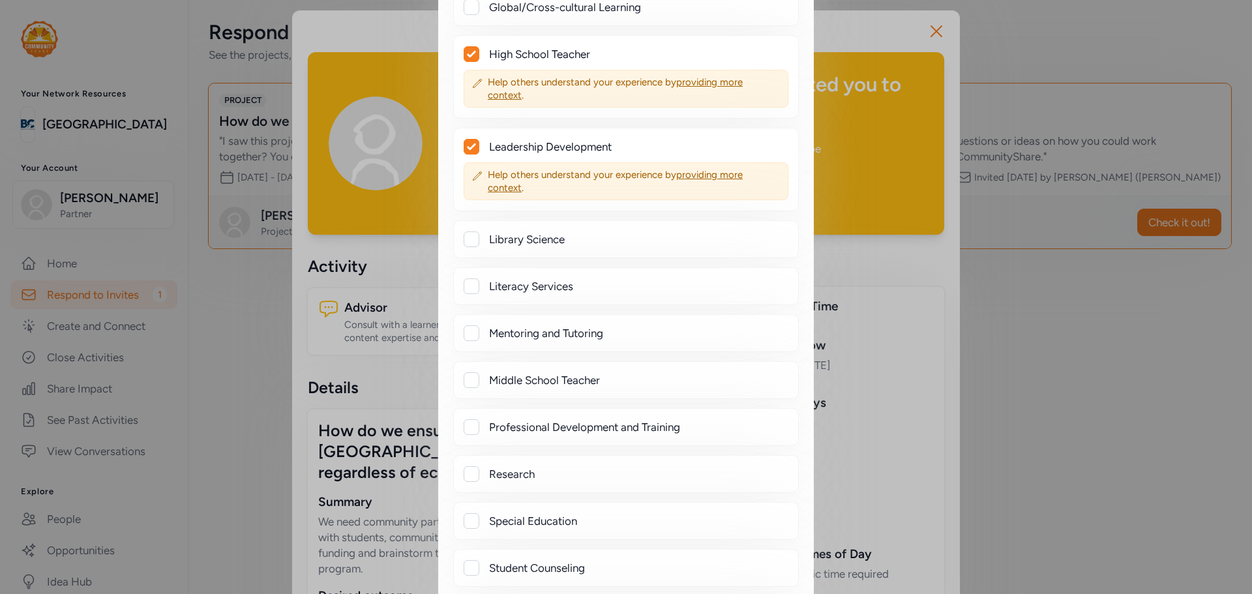
scroll to position [1402, 0]
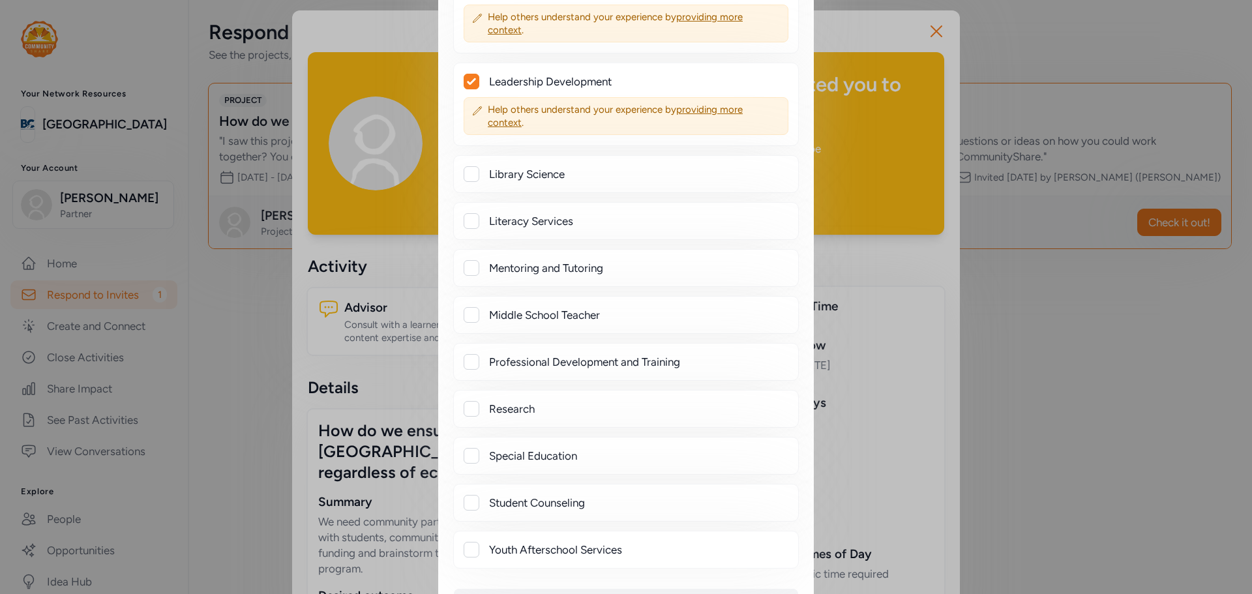
click at [605, 362] on div "Professional Development and Training" at bounding box center [638, 362] width 299 height 16
checkbox input "true"
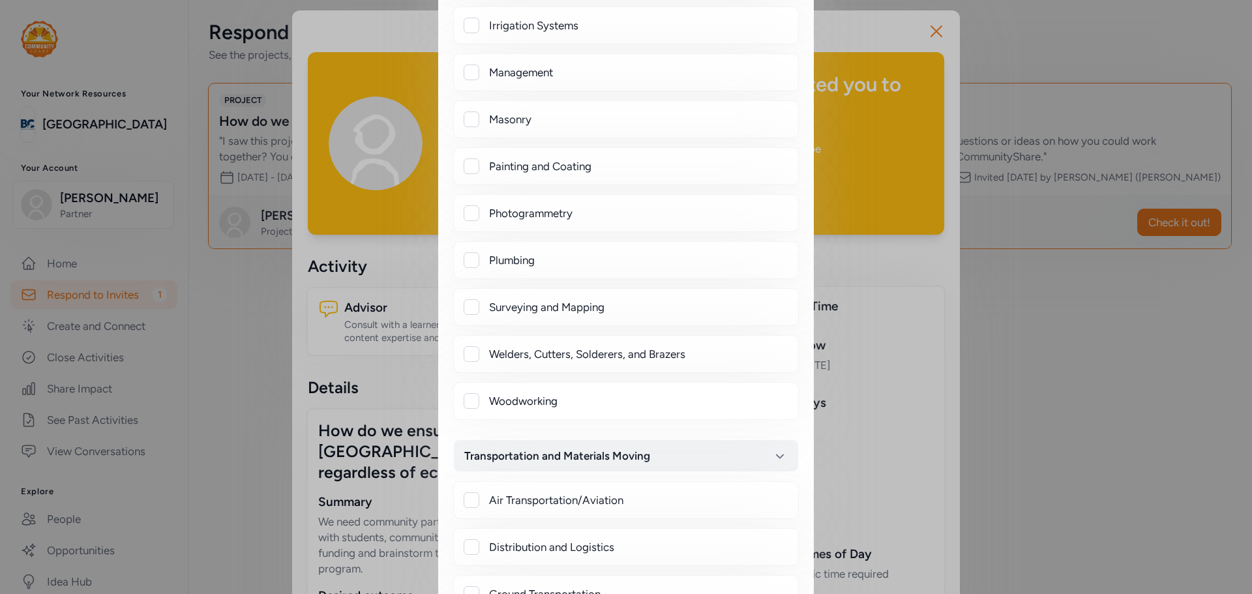
scroll to position [4677, 0]
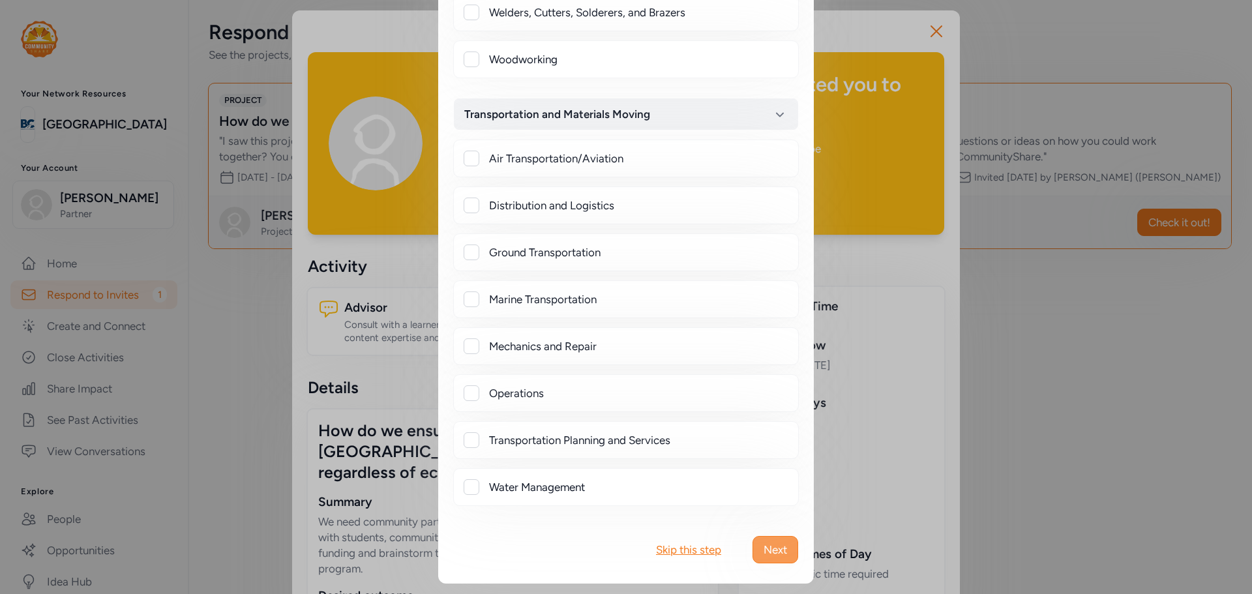
click at [767, 549] on span "Next" at bounding box center [774, 550] width 23 height 16
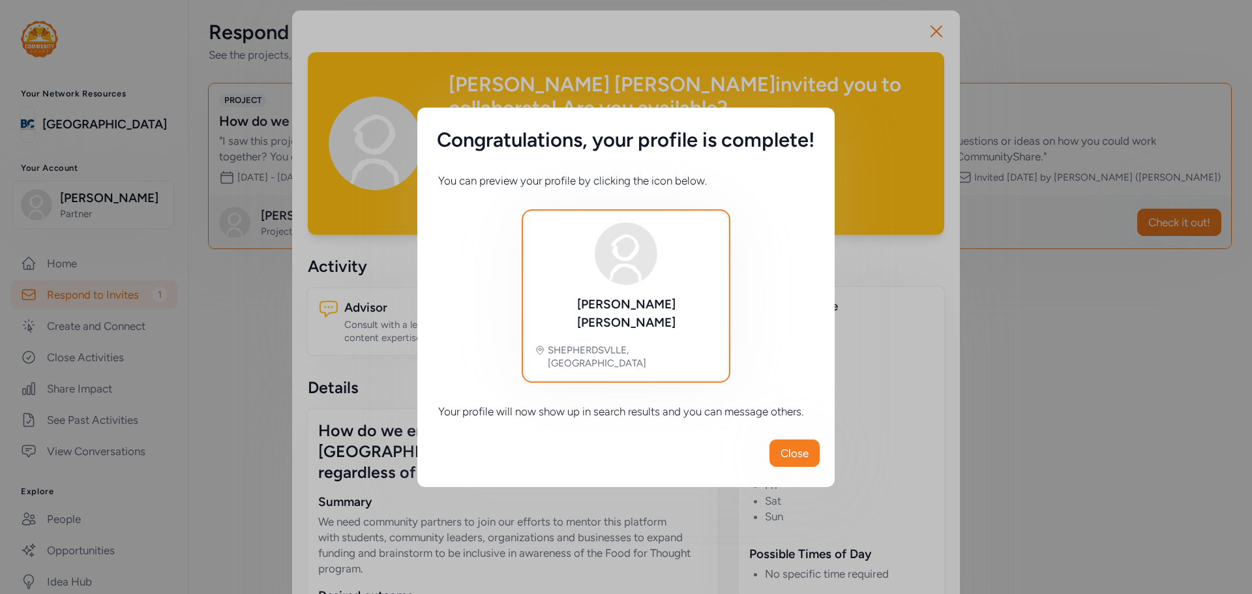
scroll to position [0, 0]
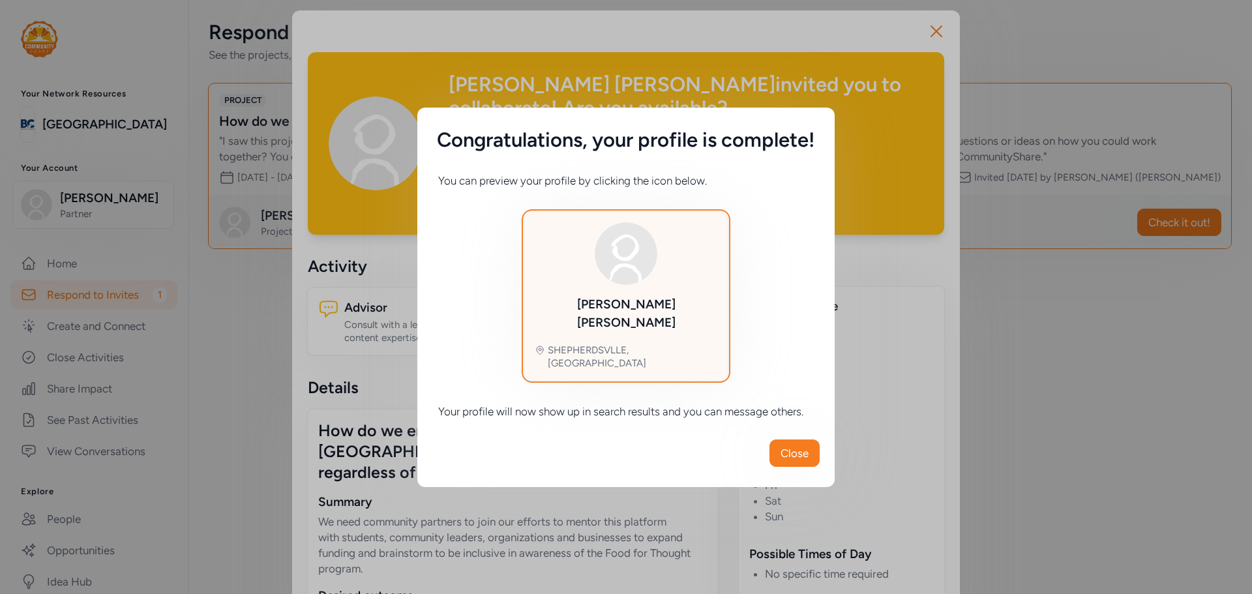
click at [626, 284] on img at bounding box center [626, 253] width 63 height 63
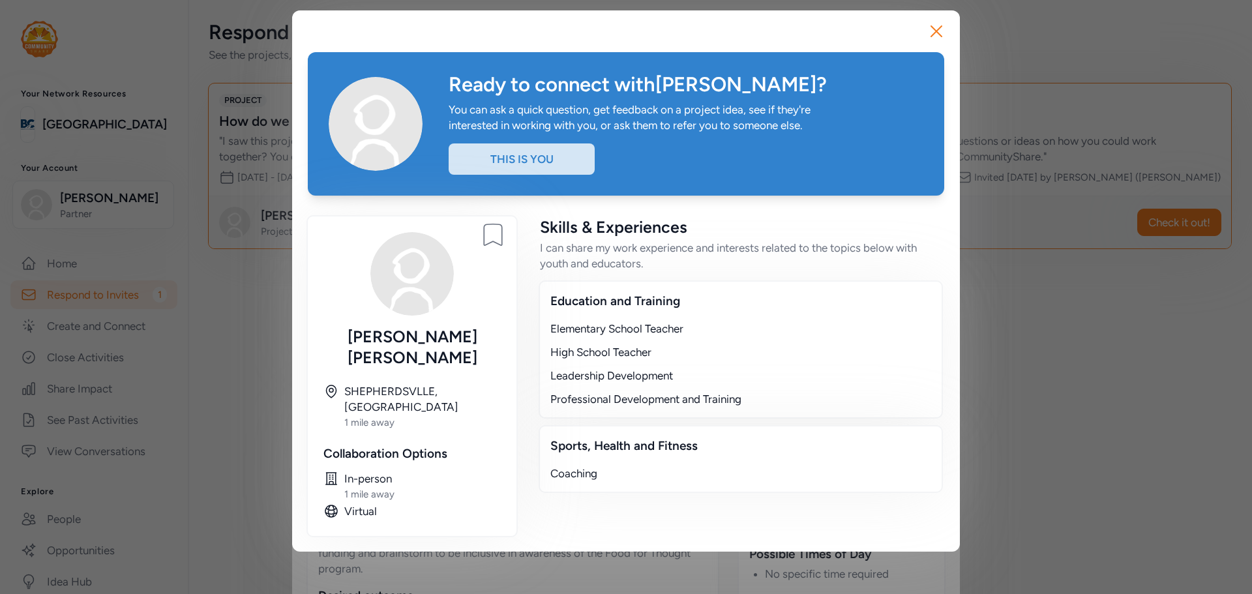
click at [396, 291] on img at bounding box center [411, 273] width 83 height 83
click at [610, 289] on div "Education and Training Elementary School Teacher High School Teacher Leadership…" at bounding box center [740, 349] width 404 height 138
click at [930, 32] on icon "button" at bounding box center [936, 31] width 21 height 21
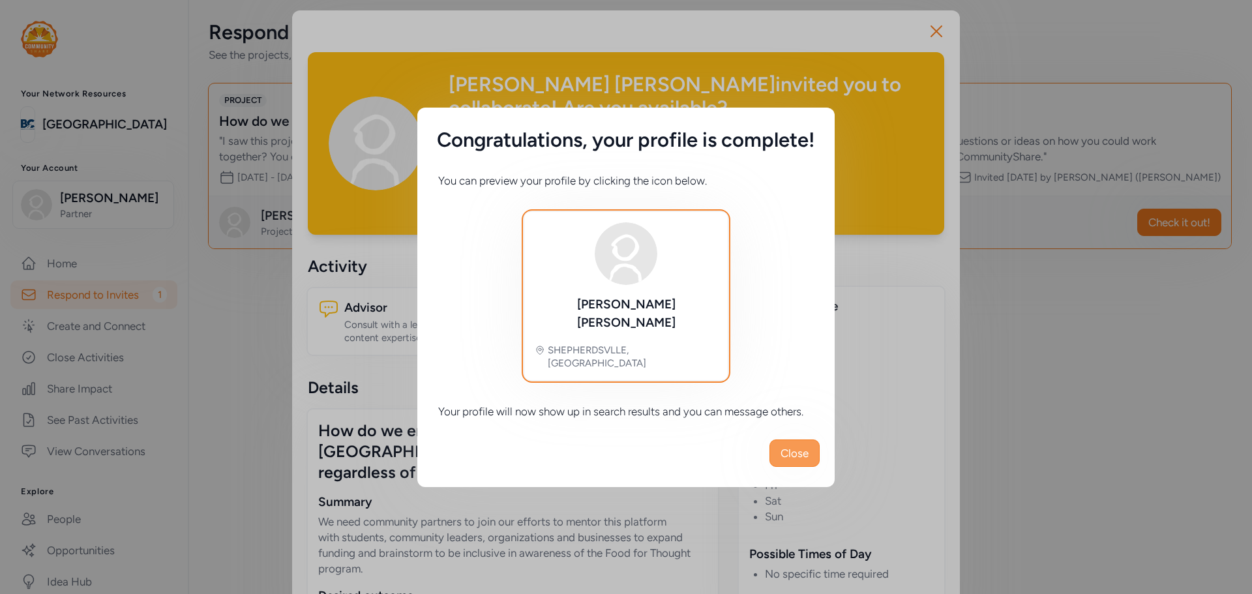
click at [789, 445] on span "Close" at bounding box center [794, 453] width 28 height 16
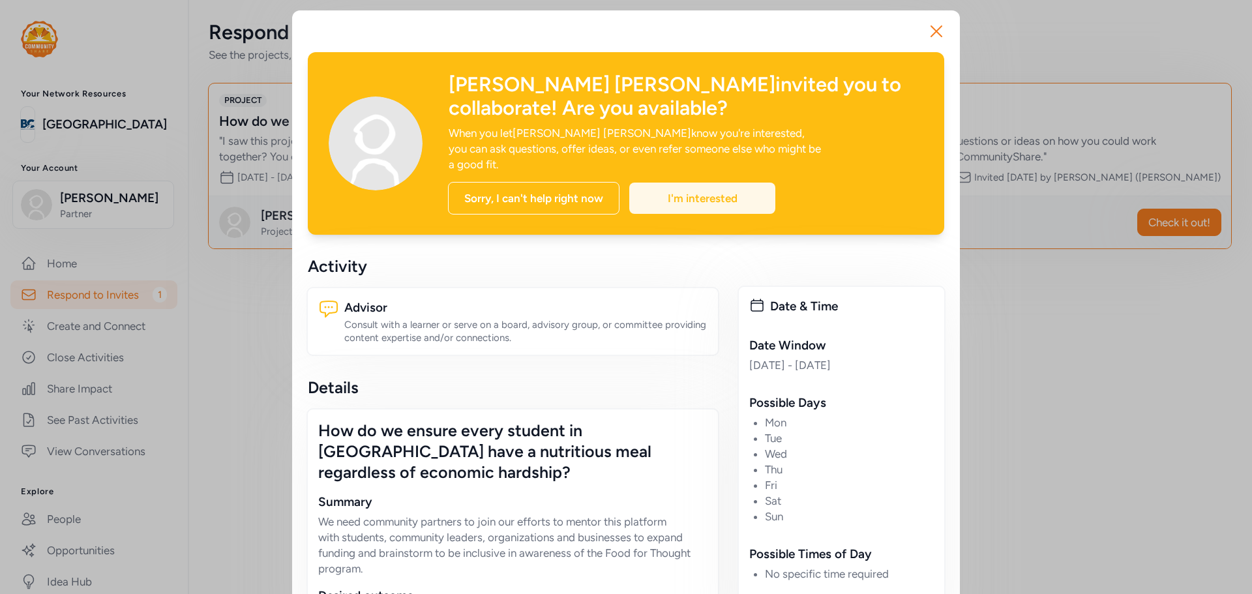
click at [656, 186] on div "I'm interested" at bounding box center [702, 198] width 146 height 31
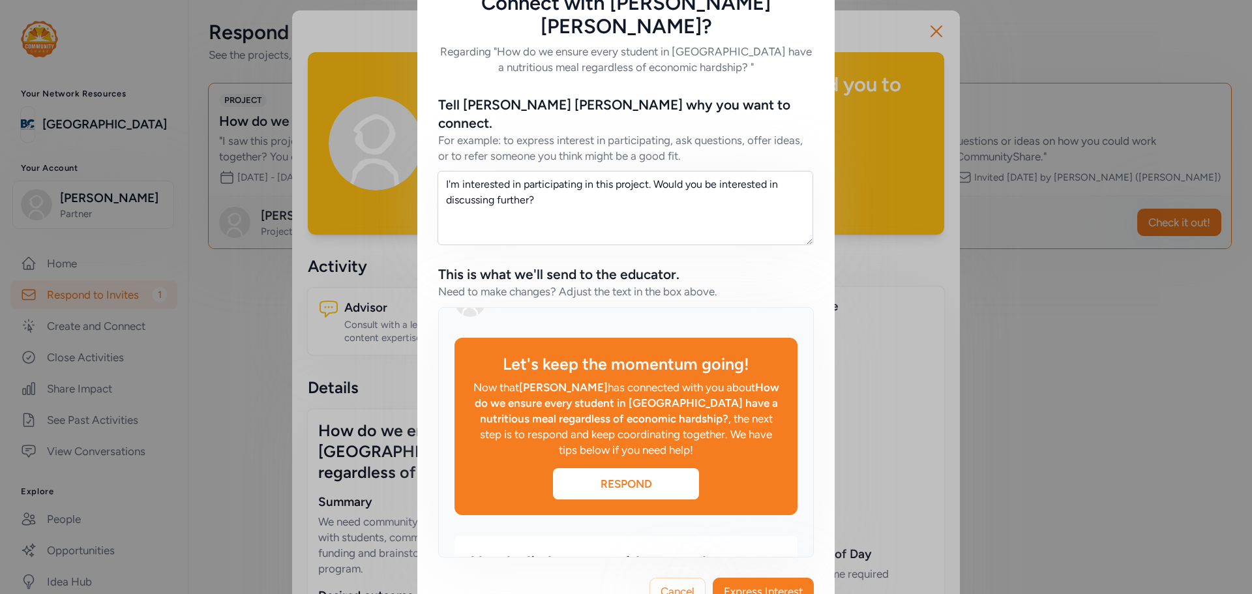
scroll to position [326, 0]
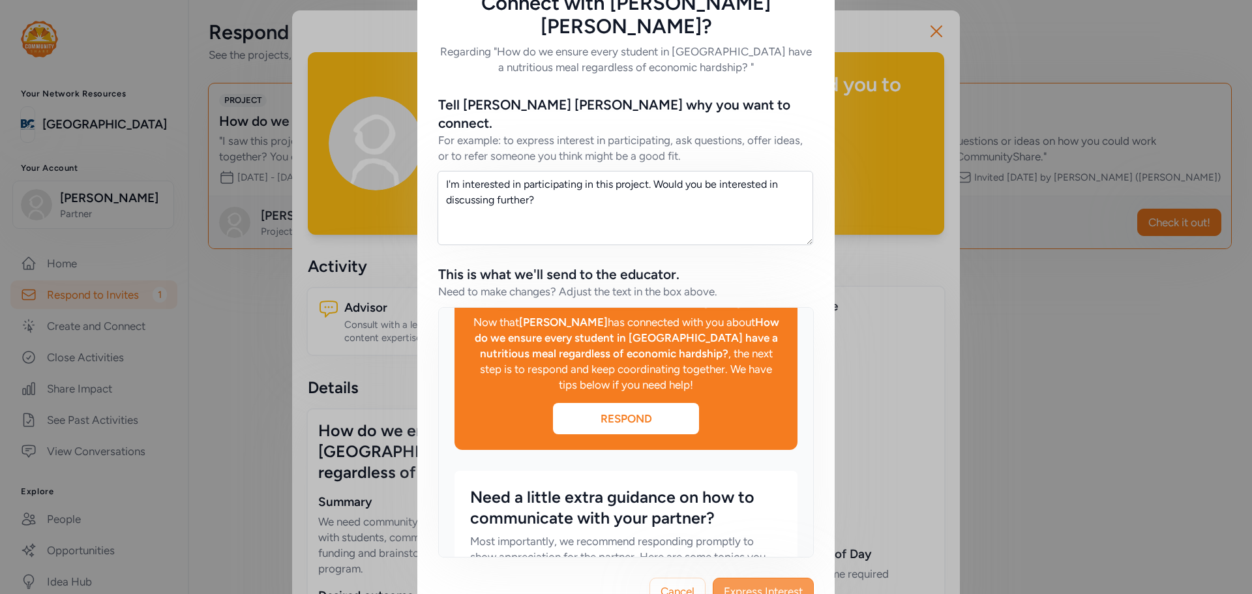
click at [748, 583] on span "Express Interest" at bounding box center [763, 591] width 79 height 16
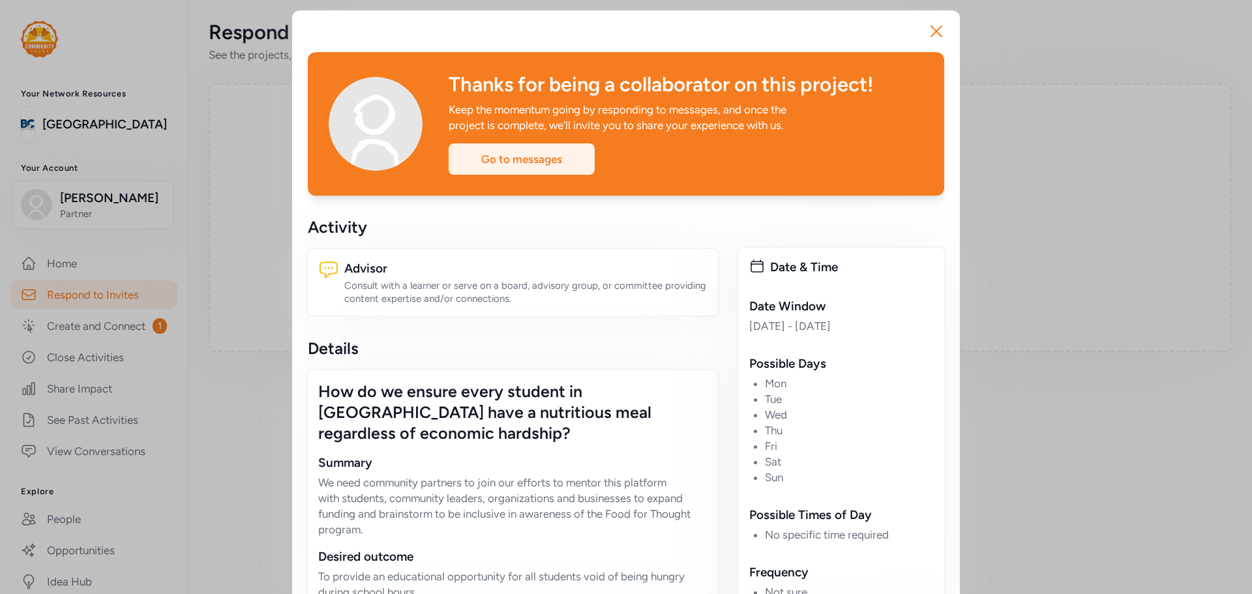
click at [538, 160] on div "Go to messages" at bounding box center [521, 158] width 146 height 31
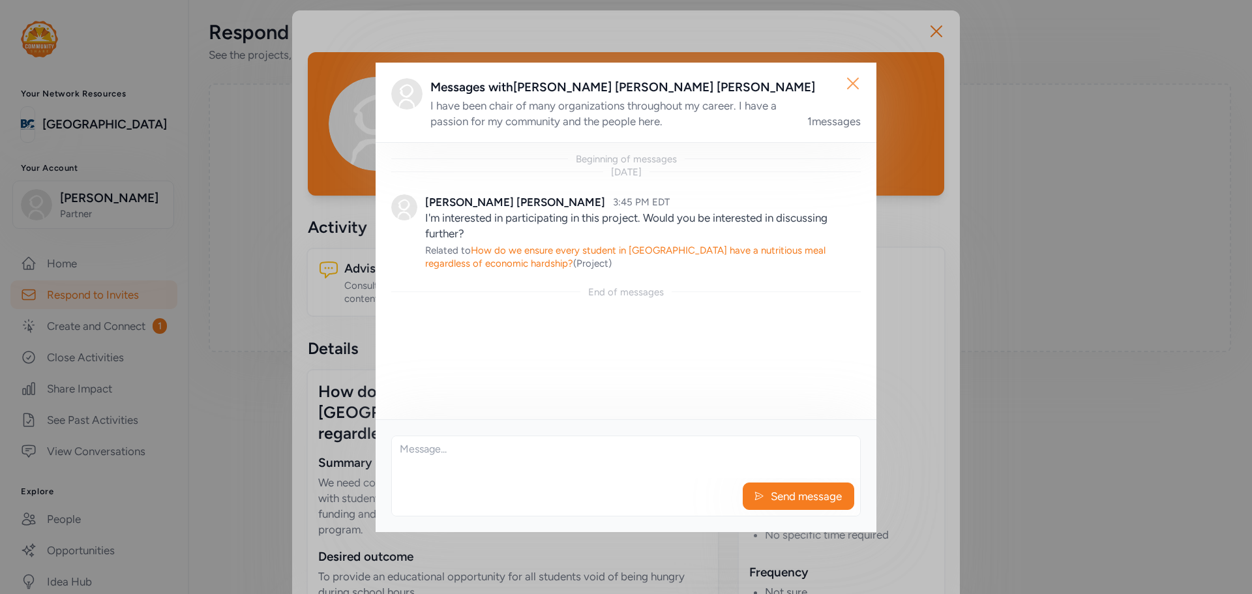
click at [849, 85] on icon "button" at bounding box center [852, 83] width 21 height 21
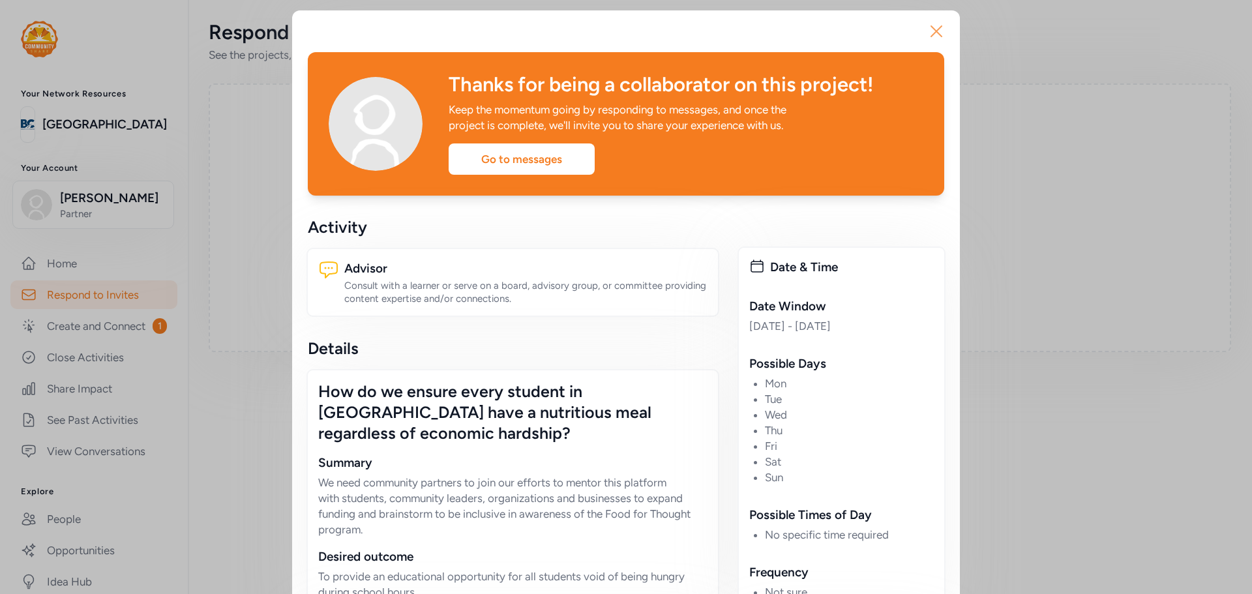
click at [932, 31] on icon "button" at bounding box center [936, 31] width 10 height 10
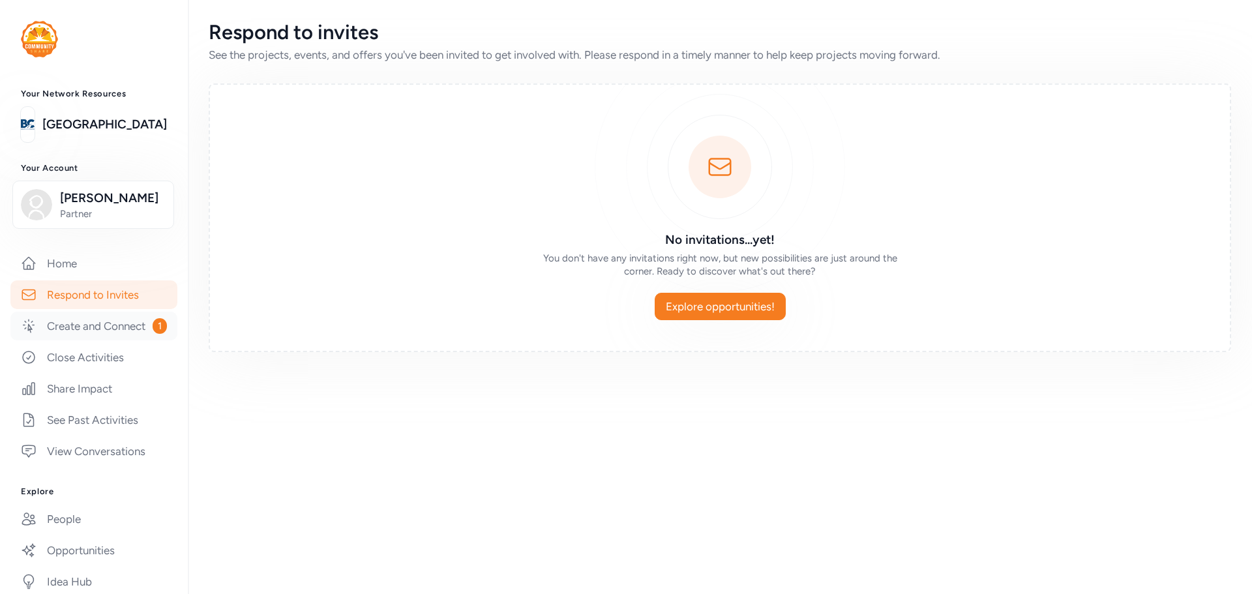
click at [70, 340] on link "Create and Connect 1" at bounding box center [93, 326] width 167 height 29
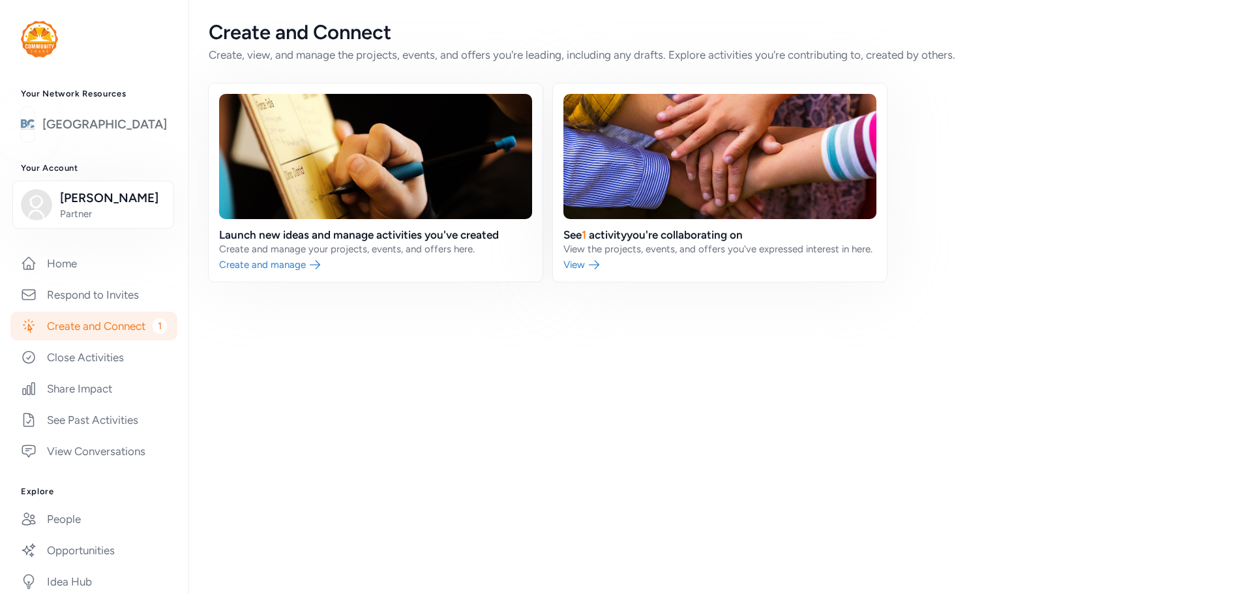
click at [78, 127] on link "[GEOGRAPHIC_DATA]" at bounding box center [104, 124] width 125 height 18
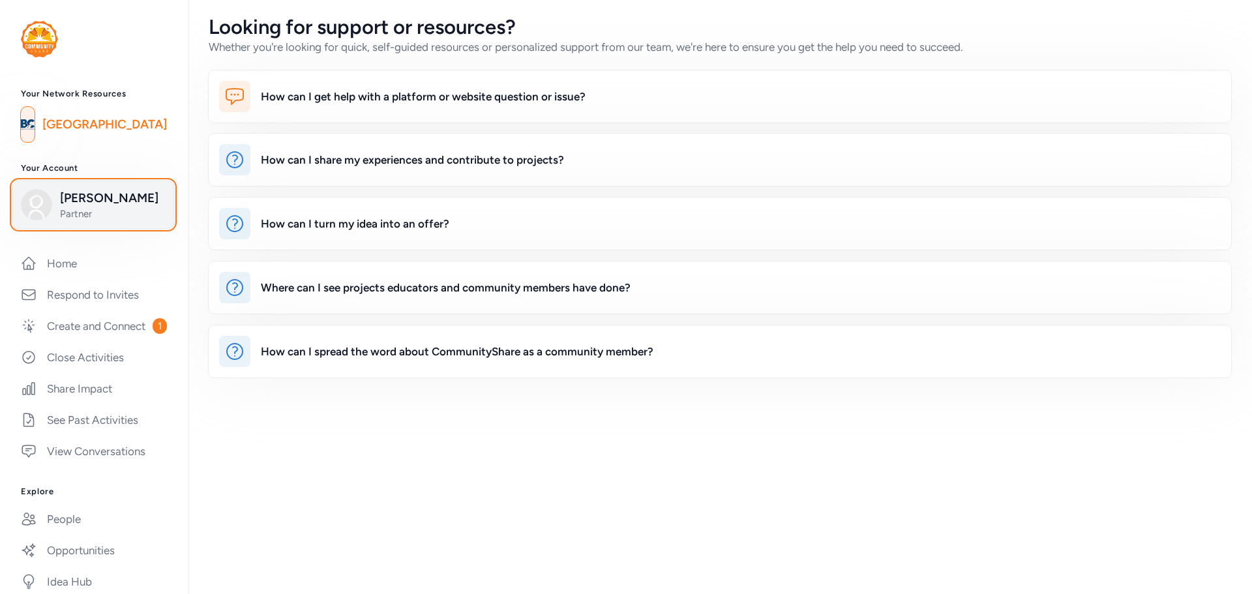
click at [85, 207] on span "[PERSON_NAME]" at bounding box center [113, 198] width 106 height 18
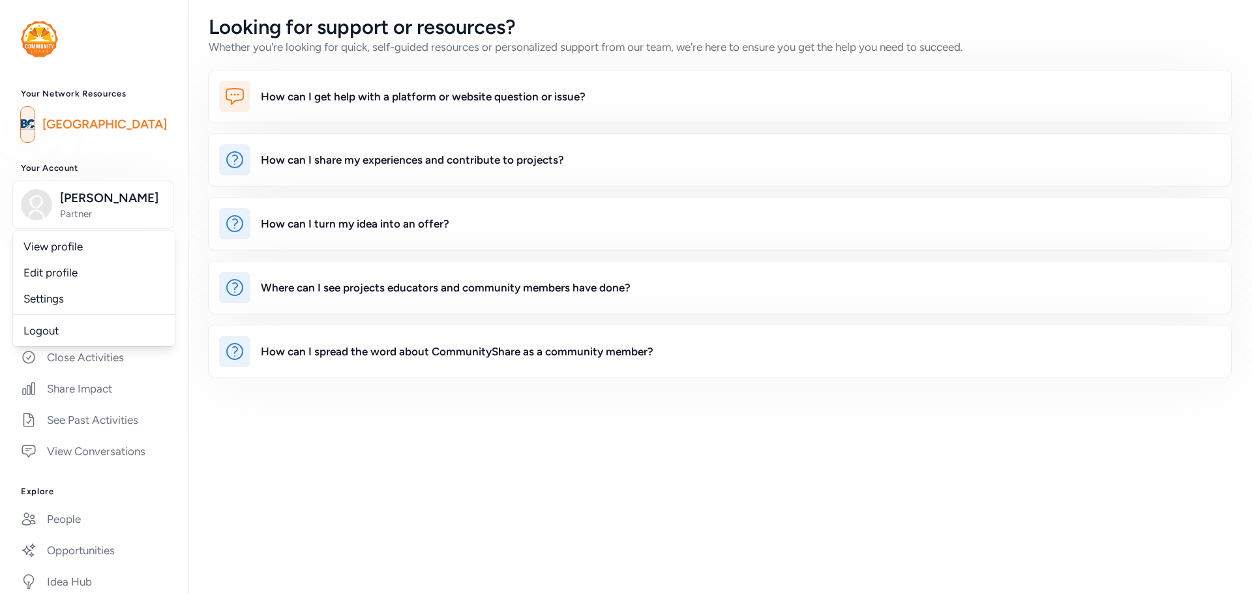
click at [173, 333] on div "Home Respond to Invites Create and Connect 1 Close Activities Share Impact See …" at bounding box center [94, 357] width 188 height 216
click at [95, 278] on link "Home" at bounding box center [93, 263] width 167 height 29
